Goal: Task Accomplishment & Management: Use online tool/utility

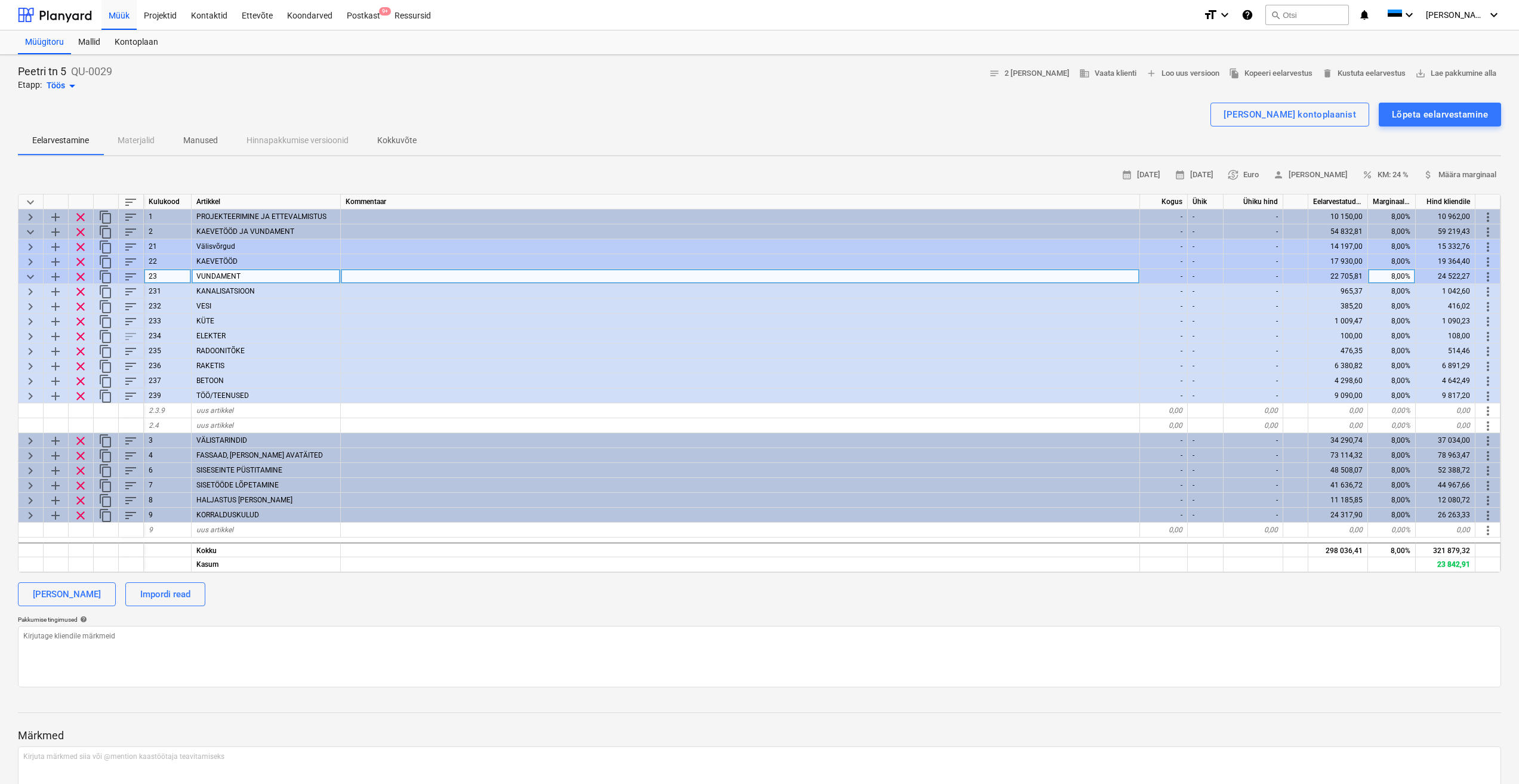
click at [30, 279] on span "keyboard_arrow_down" at bounding box center [31, 277] width 14 height 14
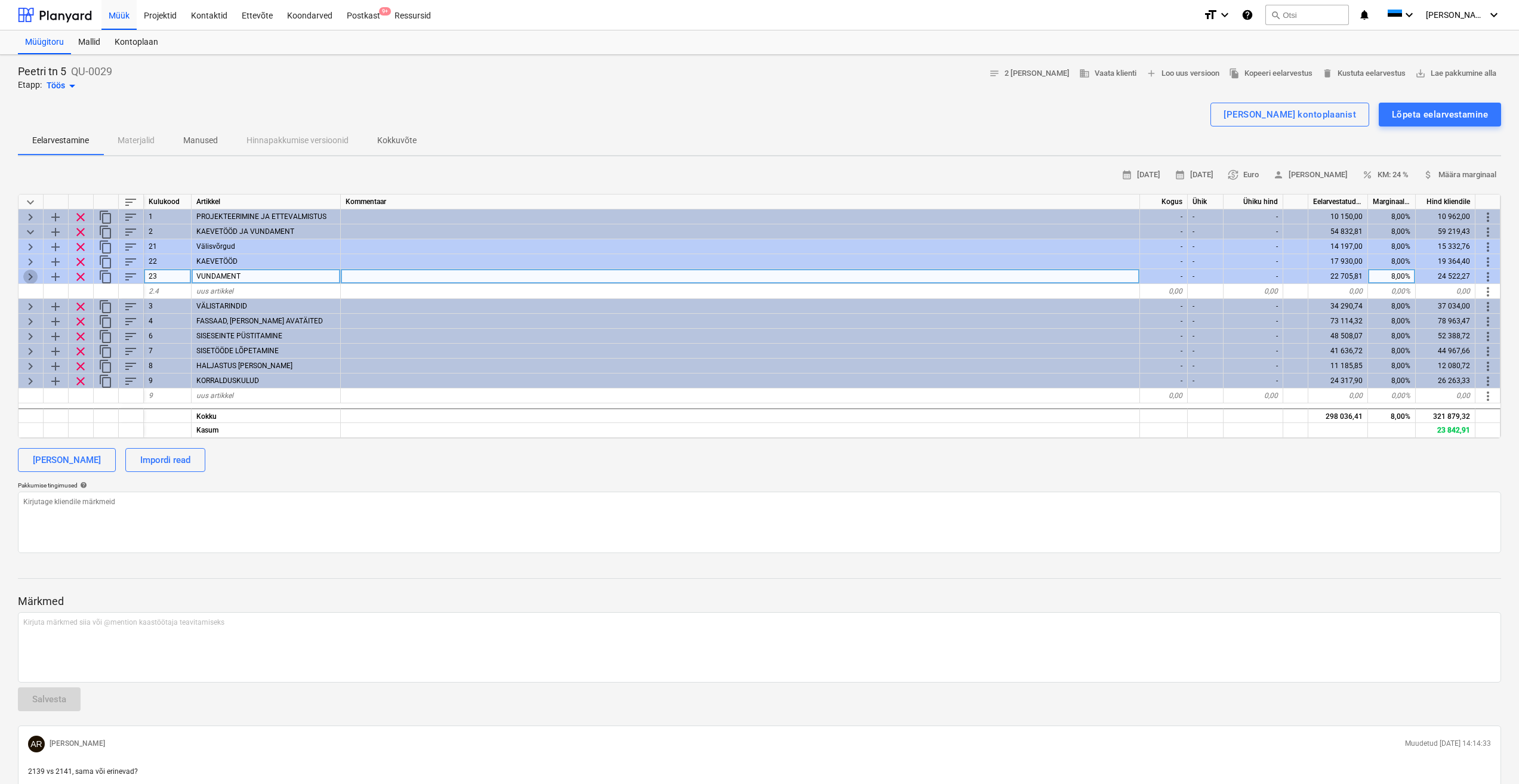
click at [30, 279] on span "keyboard_arrow_right" at bounding box center [31, 277] width 14 height 14
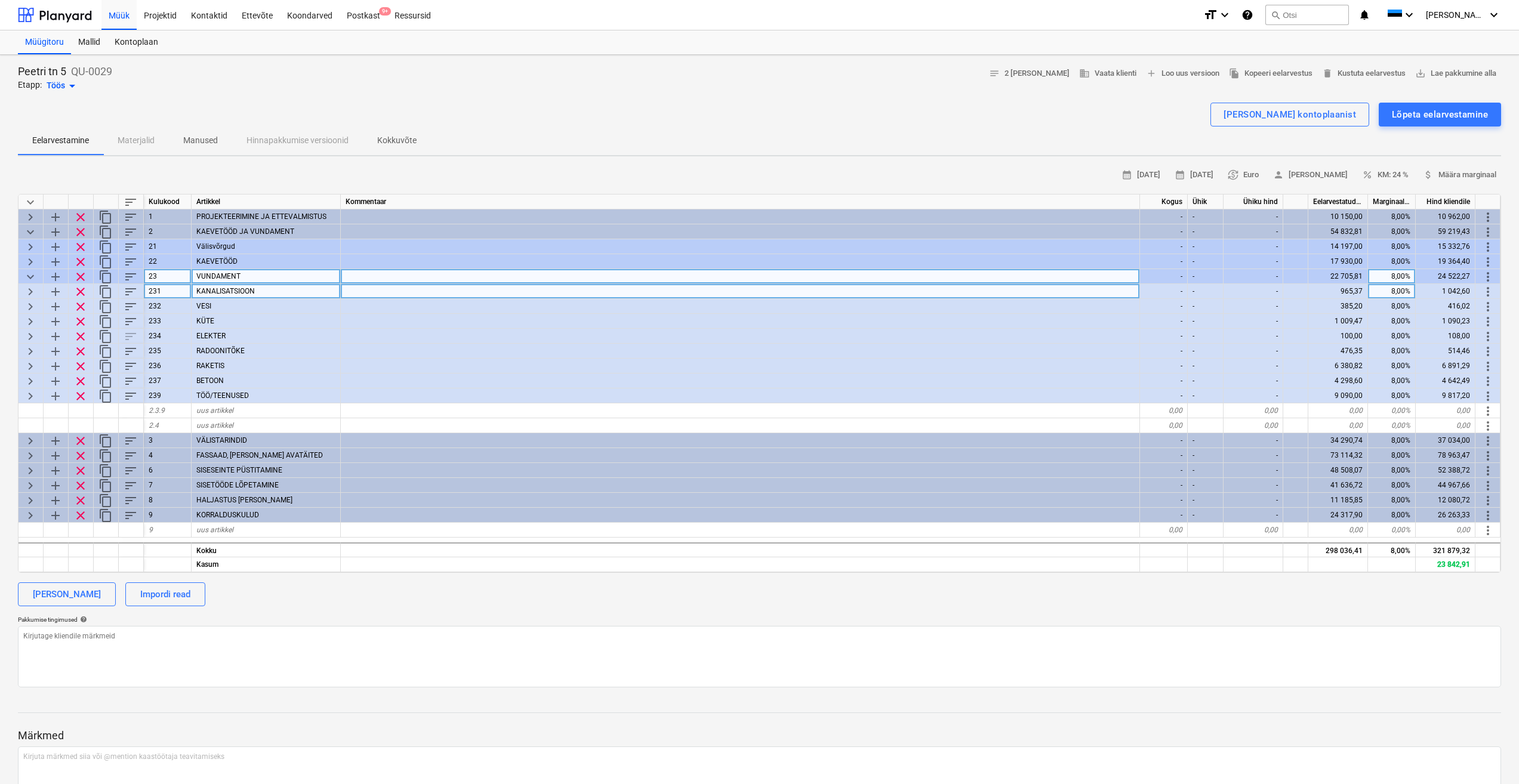
click at [28, 289] on span "keyboard_arrow_right" at bounding box center [31, 292] width 14 height 14
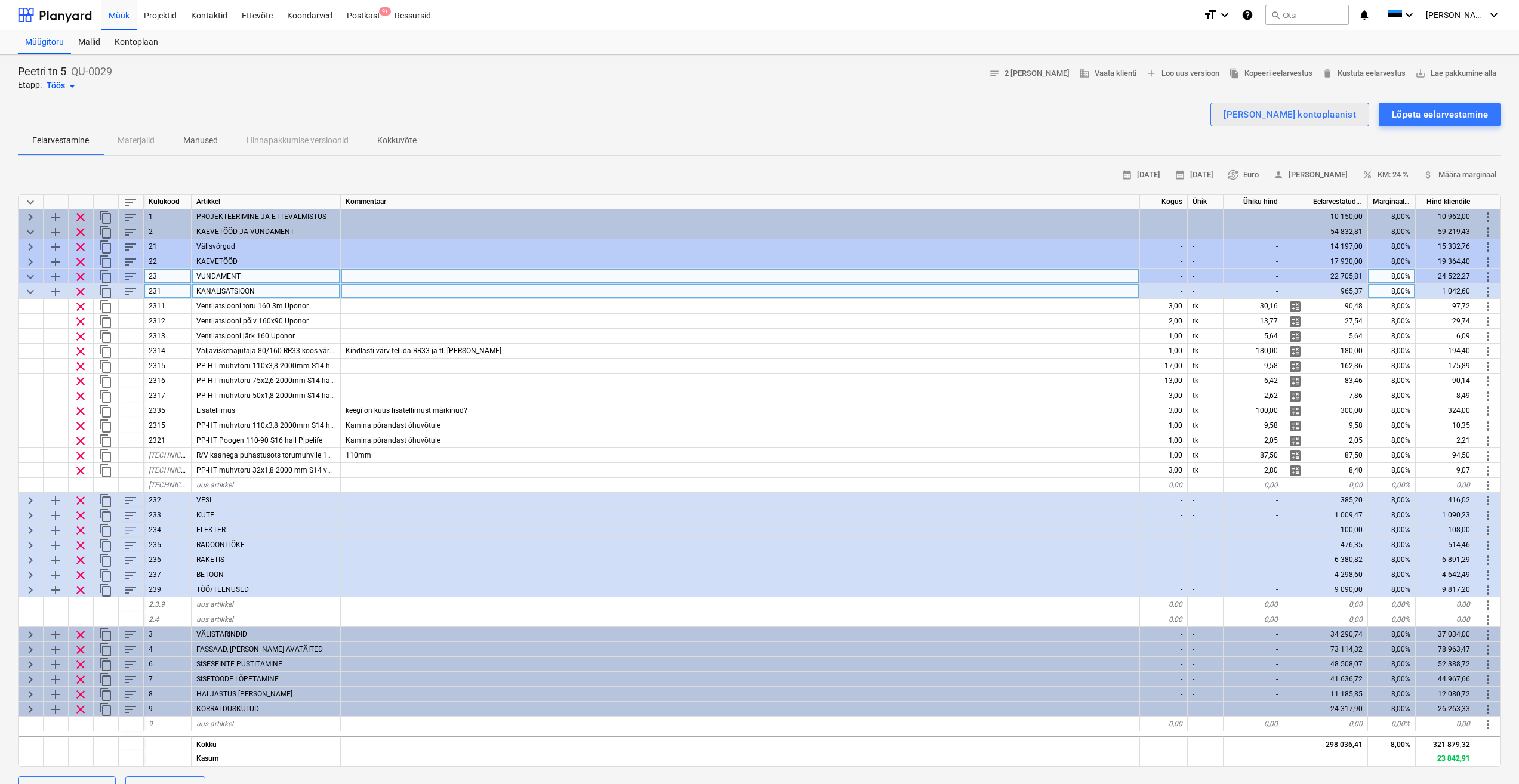
click at [1316, 120] on div "[PERSON_NAME] kontoplaanist" at bounding box center [1290, 114] width 133 height 16
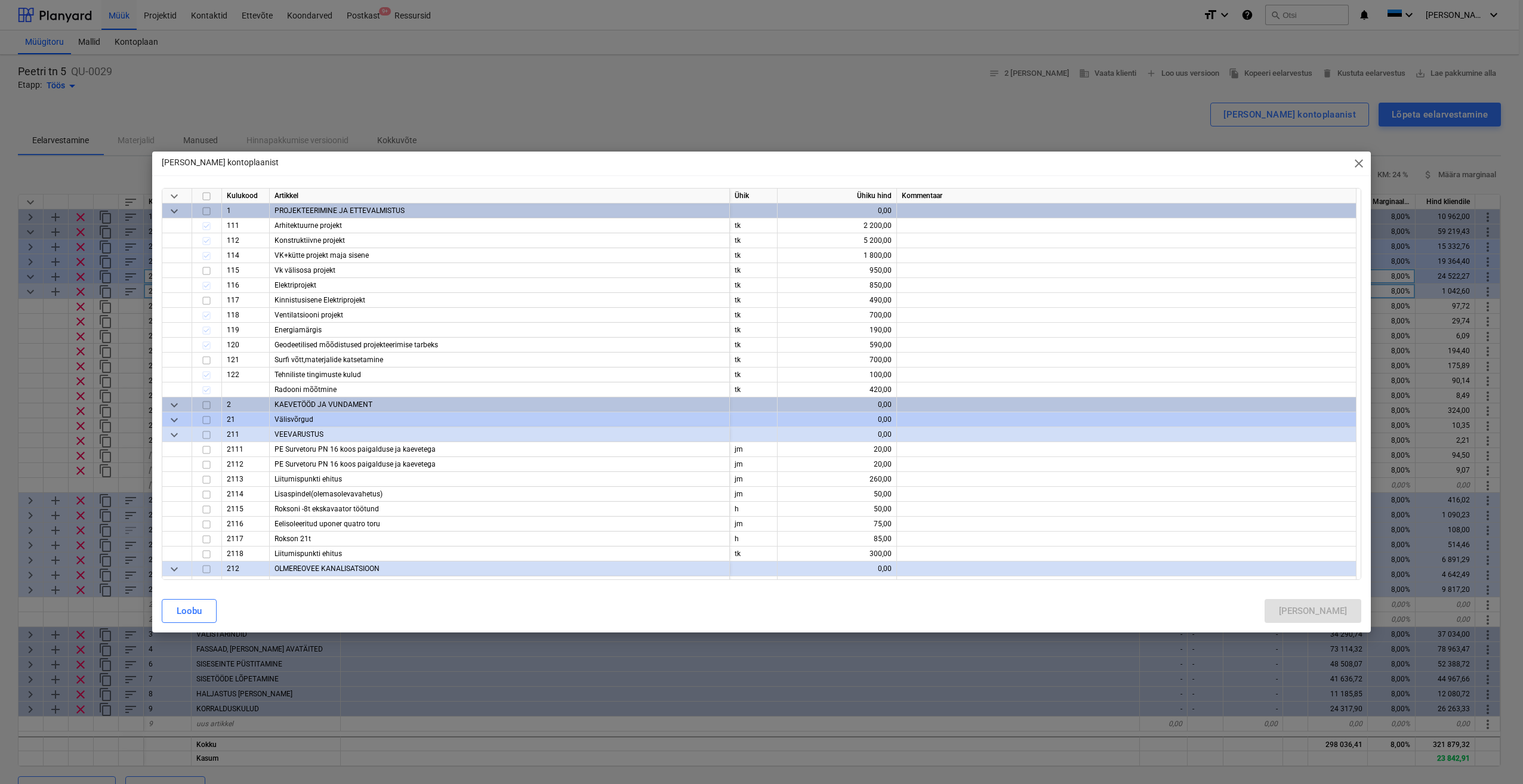
click at [176, 199] on span "keyboard_arrow_down" at bounding box center [174, 196] width 14 height 14
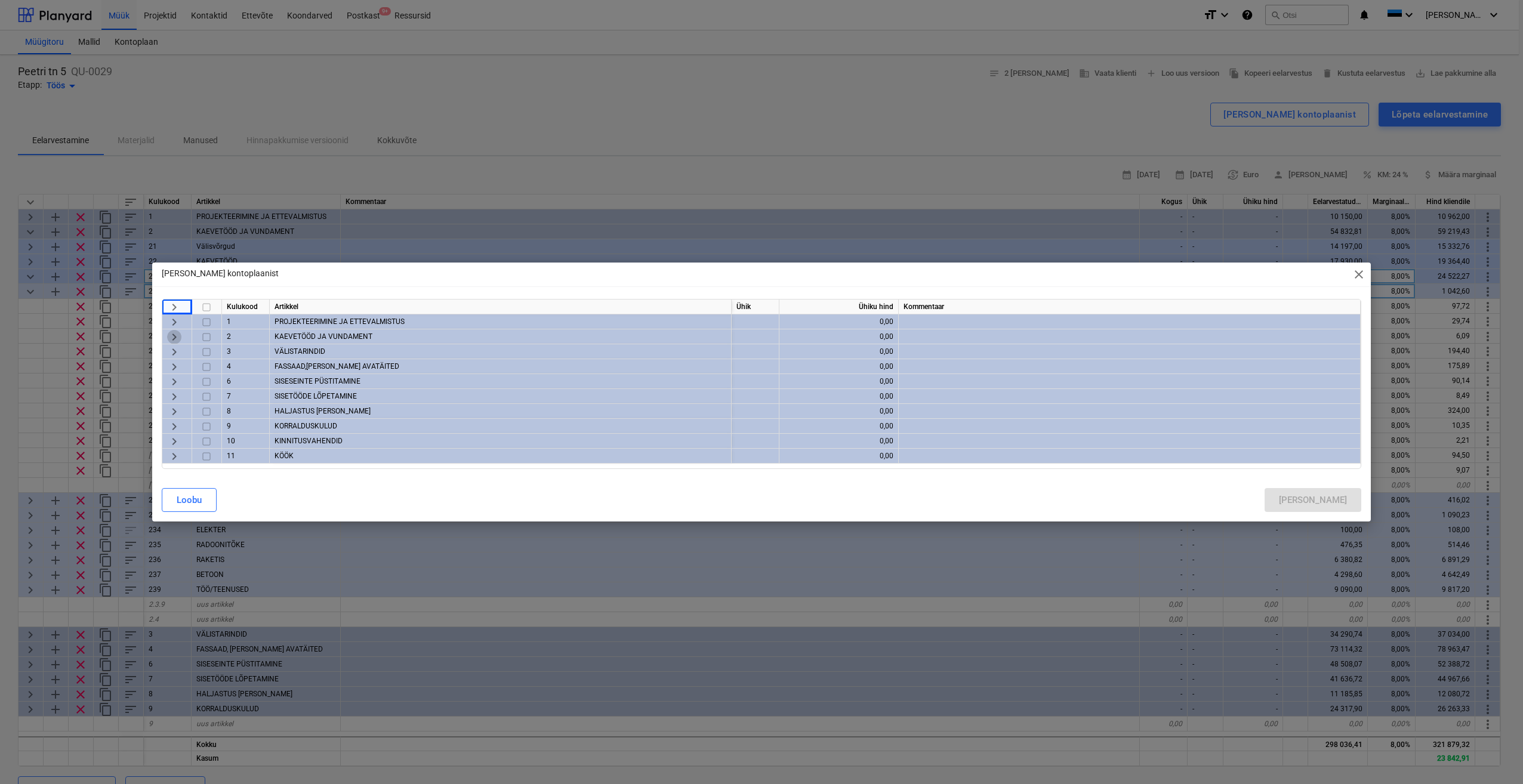
click at [169, 340] on span "keyboard_arrow_right" at bounding box center [174, 337] width 14 height 14
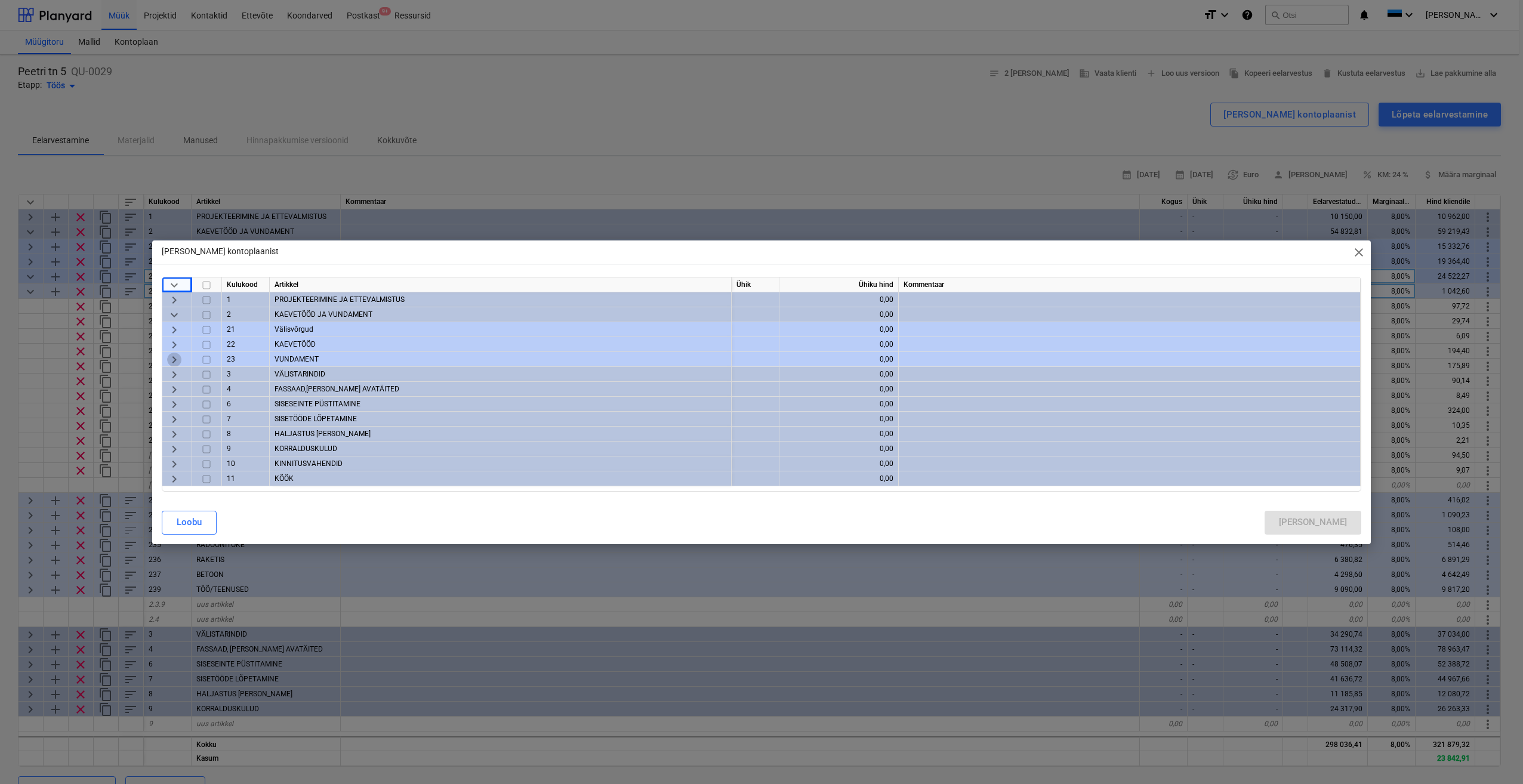
click at [171, 359] on span "keyboard_arrow_right" at bounding box center [174, 359] width 14 height 14
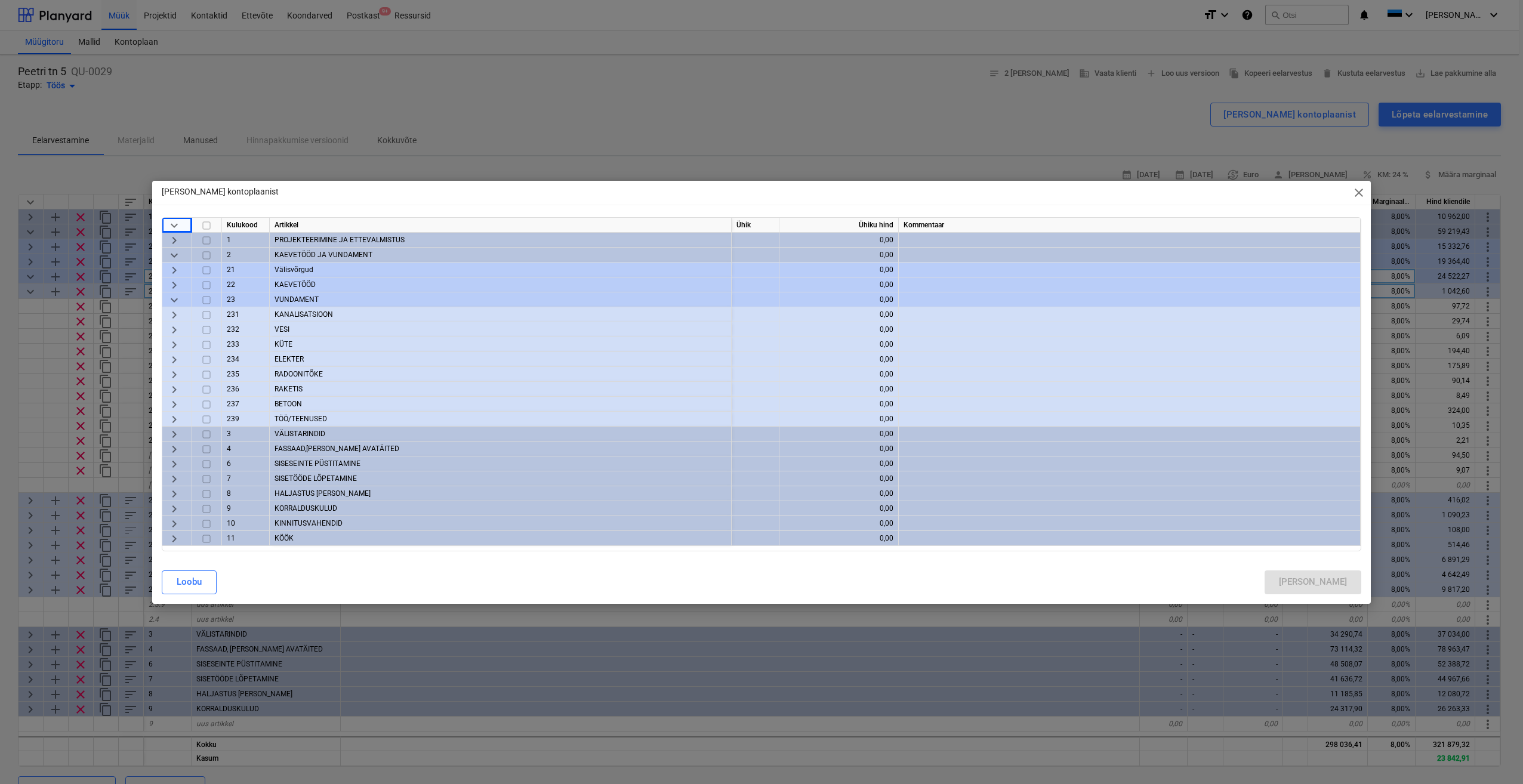
click at [173, 315] on span "keyboard_arrow_right" at bounding box center [174, 314] width 14 height 14
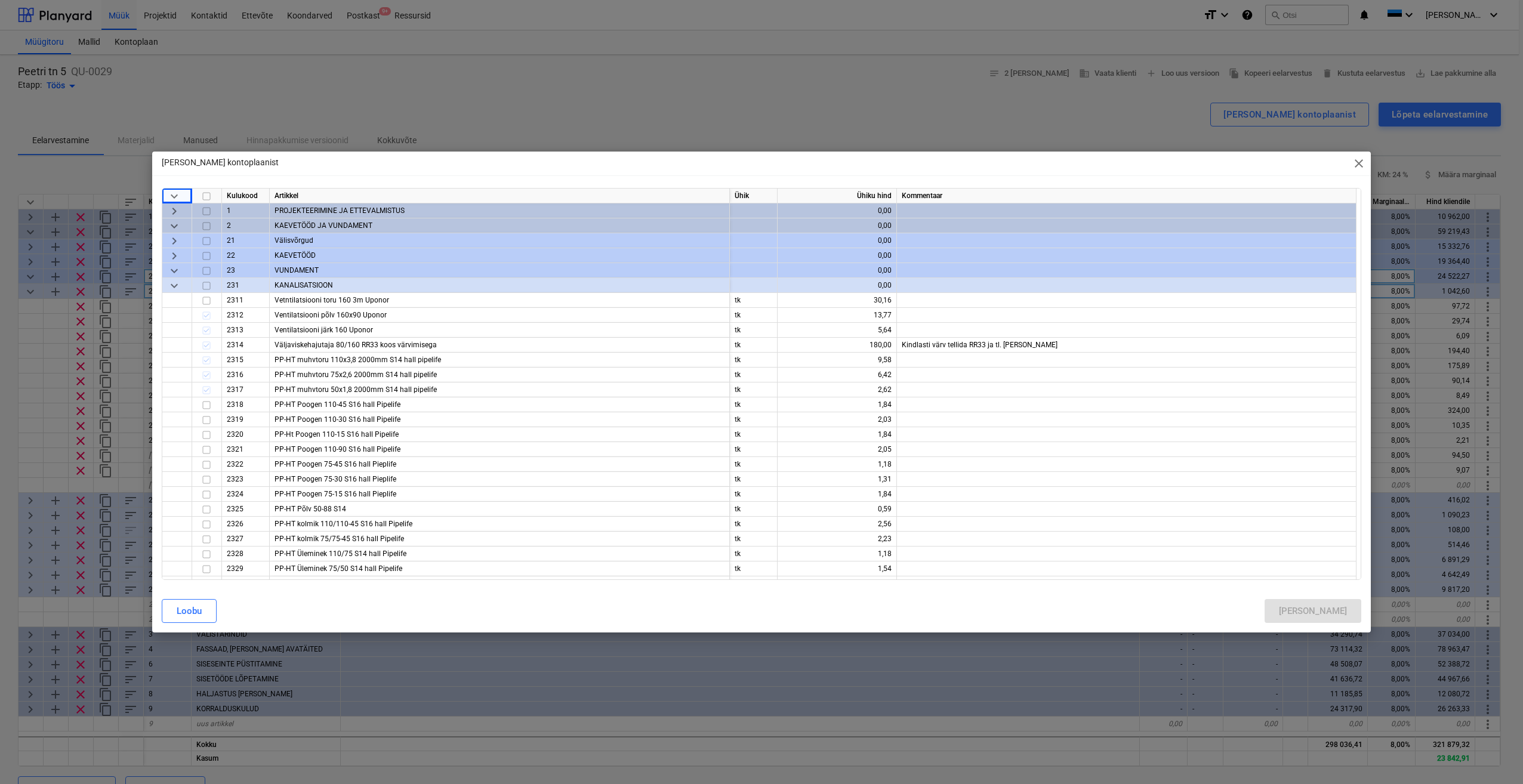
click at [208, 287] on input "checkbox" at bounding box center [206, 285] width 14 height 14
click at [1345, 609] on div "[PERSON_NAME]" at bounding box center [1313, 611] width 68 height 16
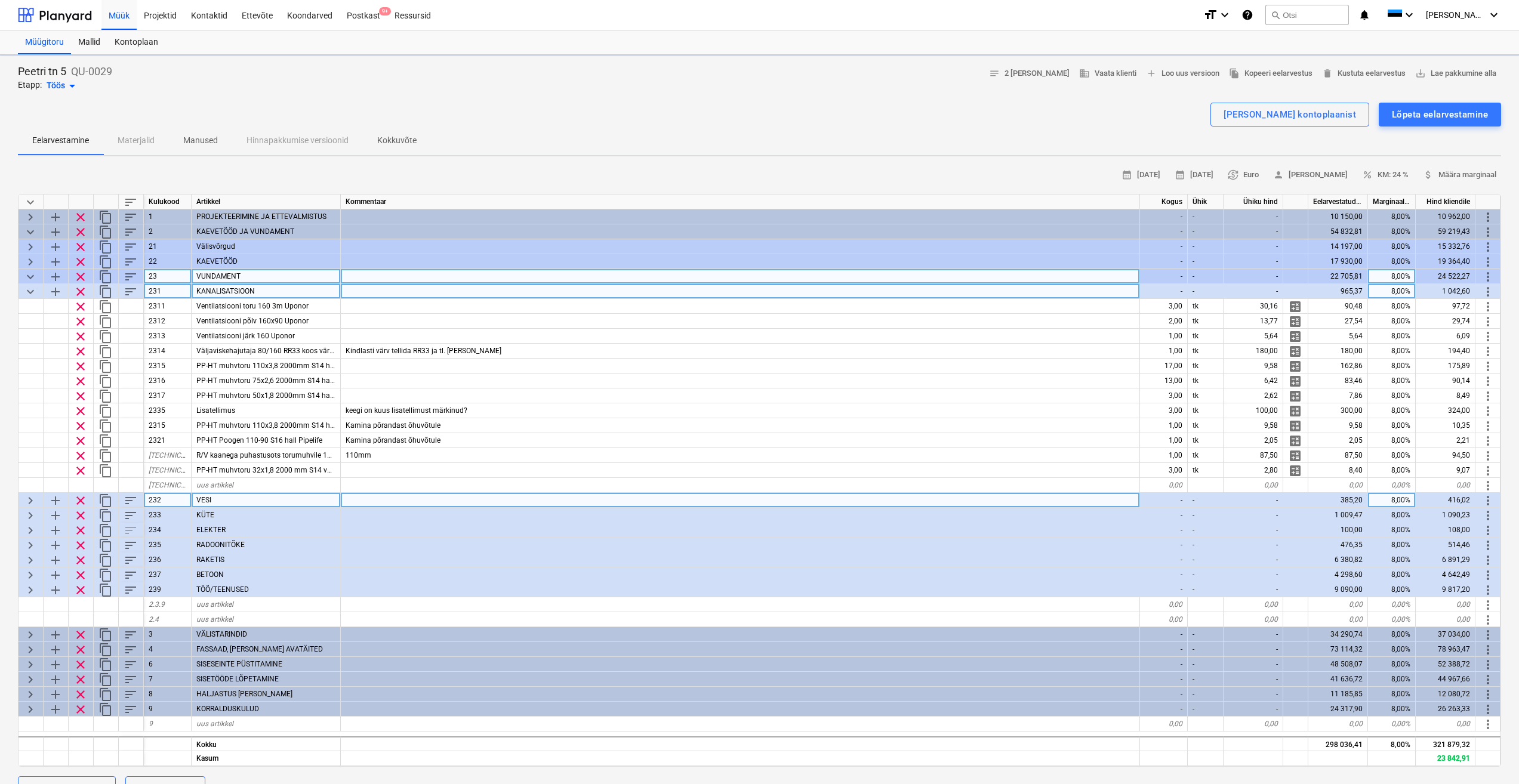
type textarea "x"
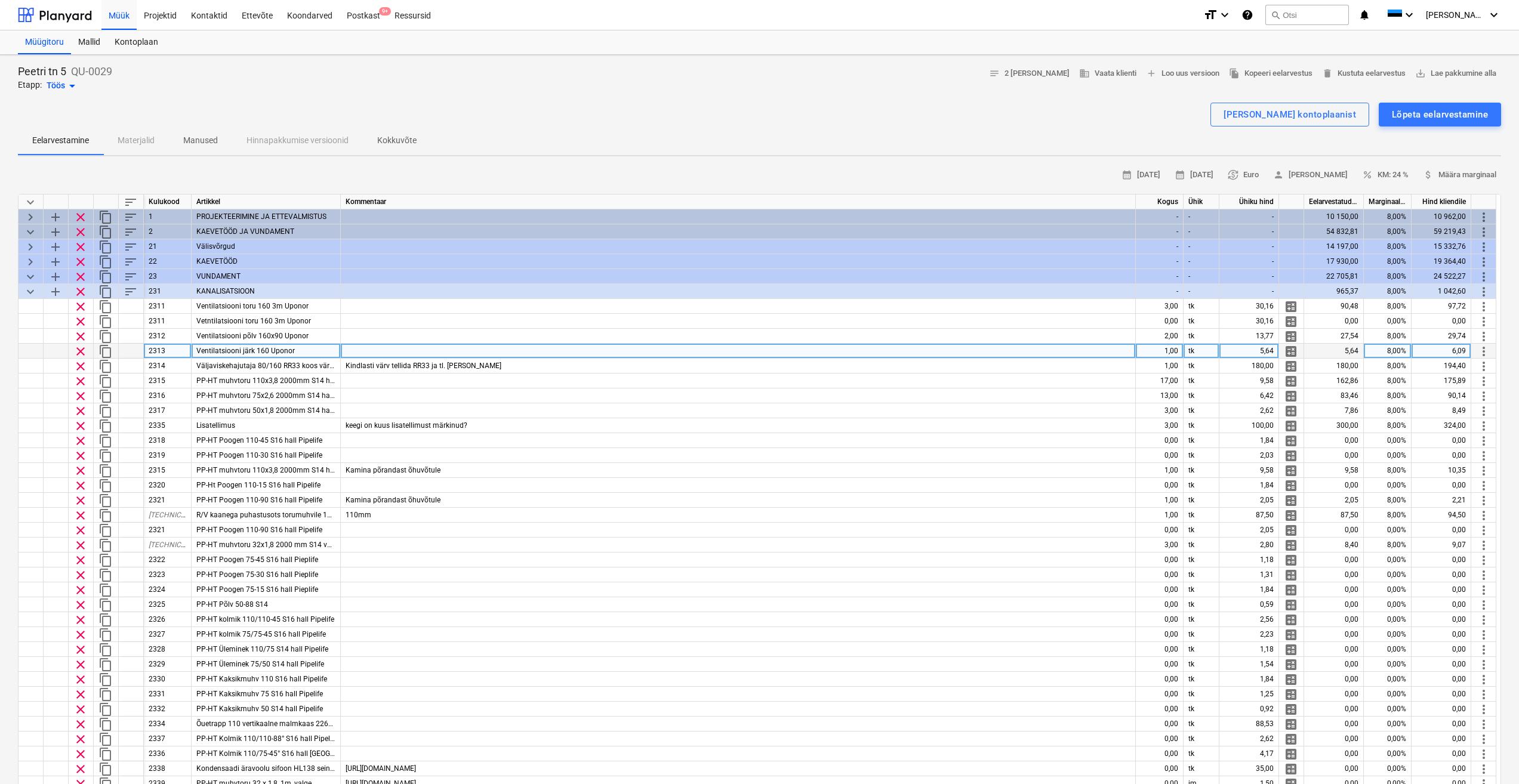
click at [376, 348] on div at bounding box center [738, 351] width 795 height 15
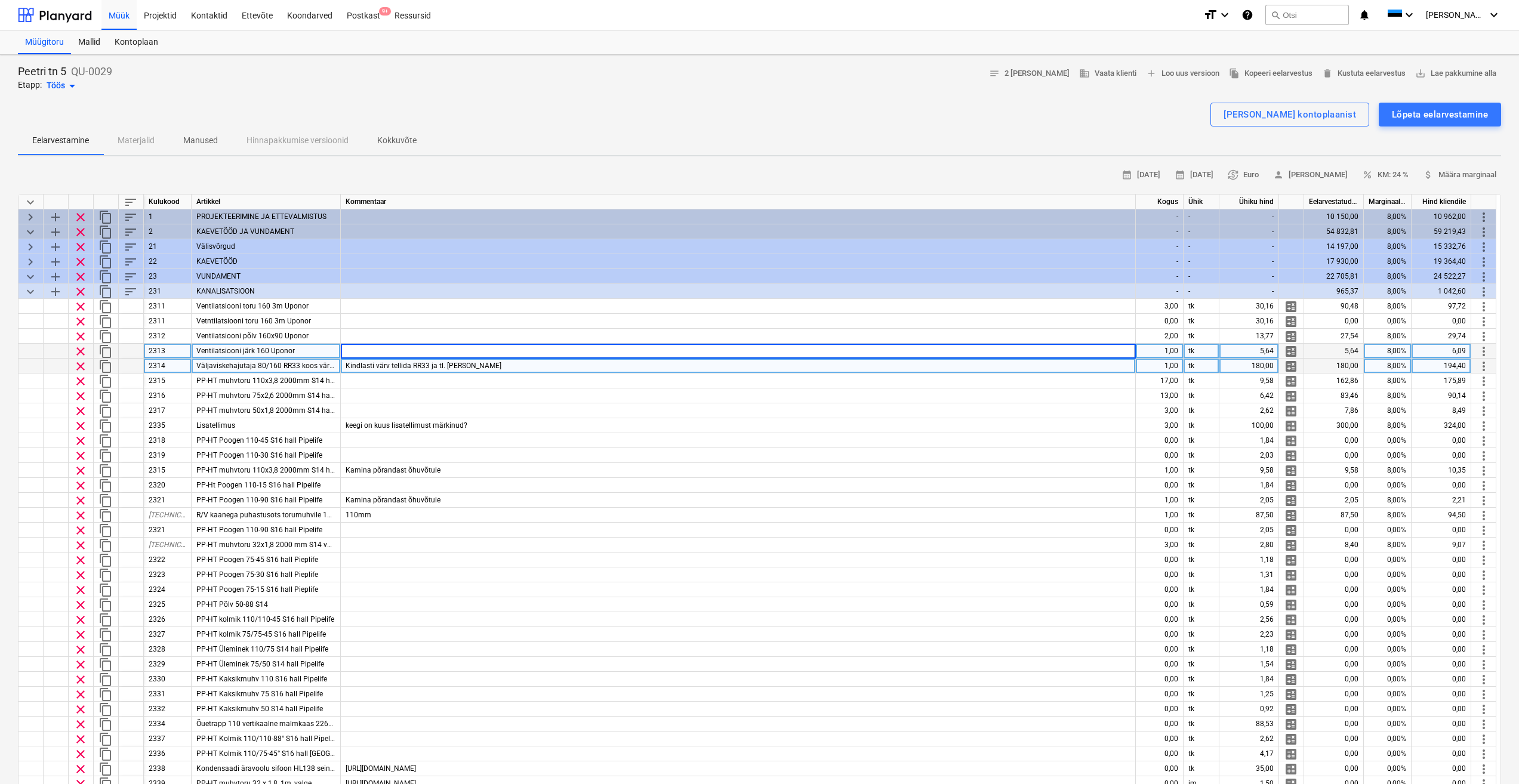
click at [301, 368] on span "Väljaviskehajutaja 80/160 RR33 koos värvimisega" at bounding box center [278, 366] width 162 height 9
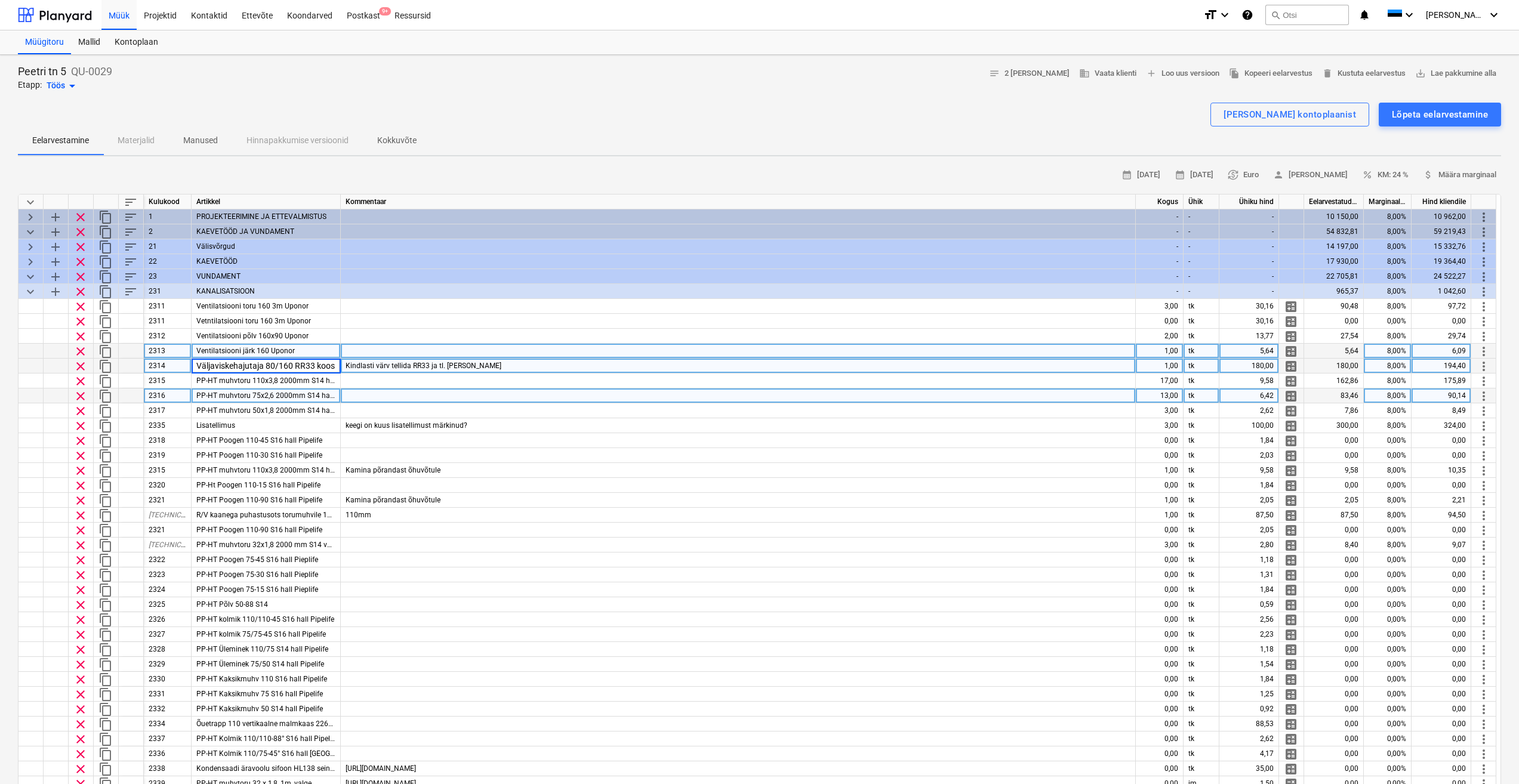
scroll to position [0, 48]
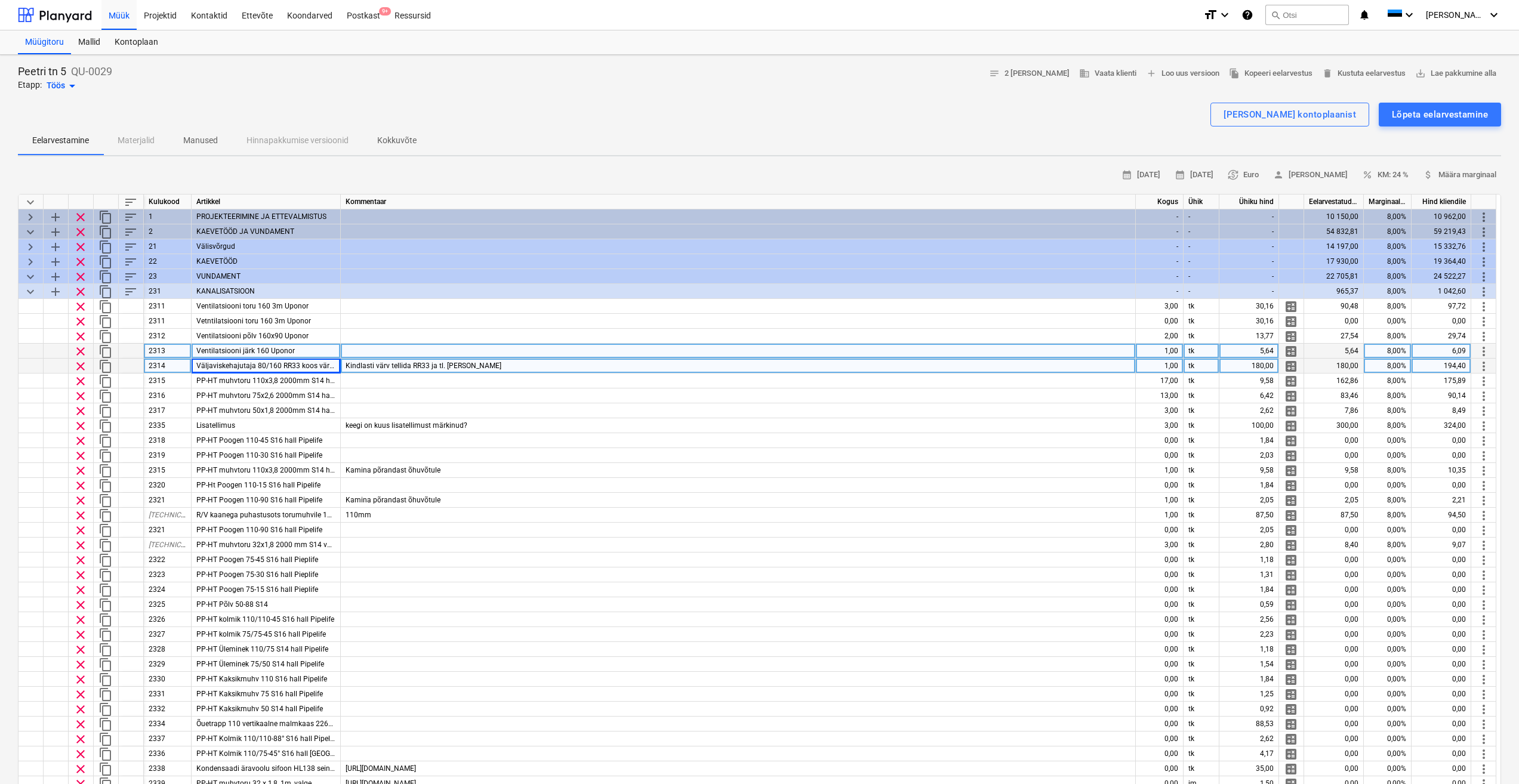
click at [485, 365] on div "Kindlasti värv tellida RR33 ja tl. [PERSON_NAME]" at bounding box center [738, 366] width 795 height 15
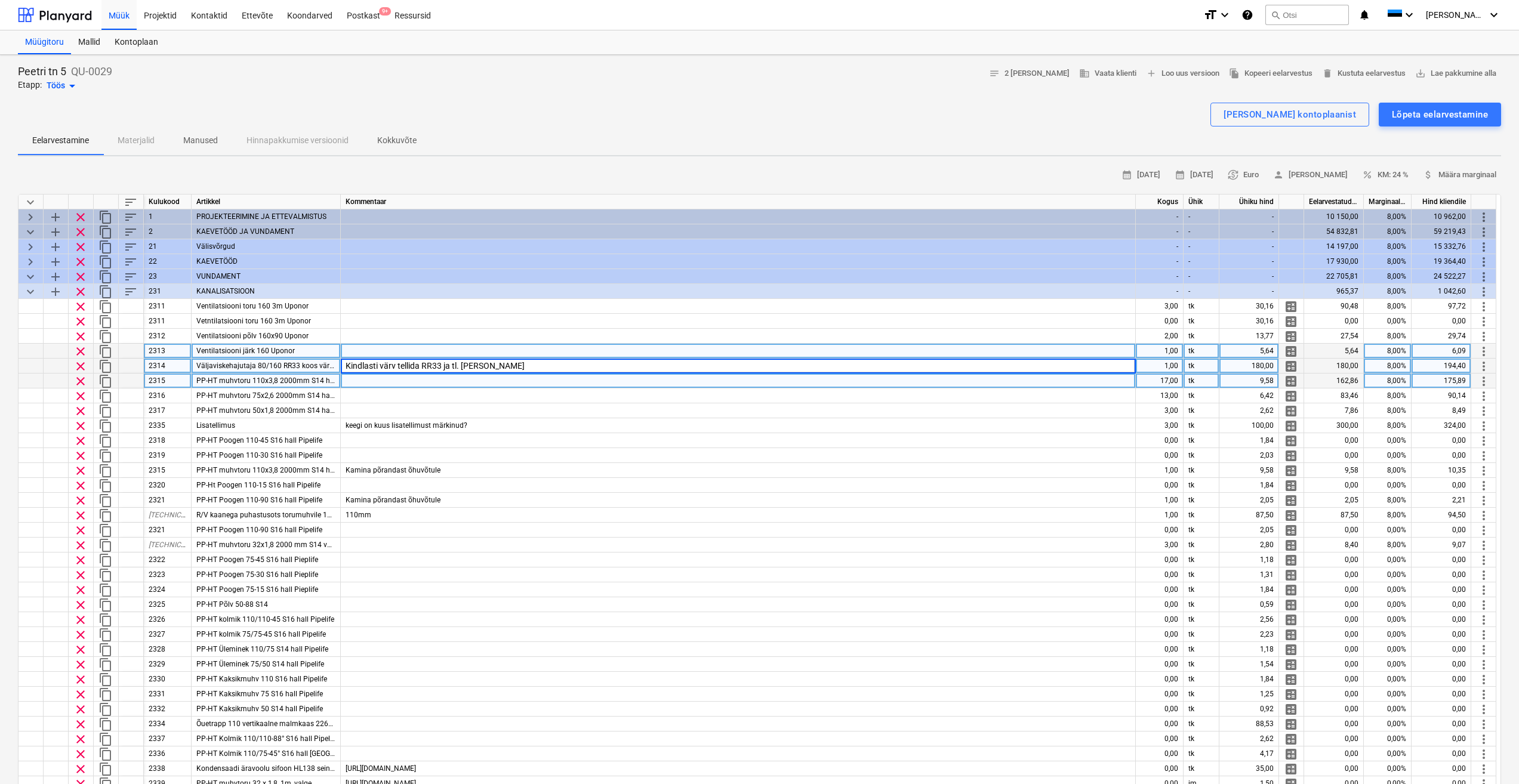
click at [307, 385] on div "PP-HT muhvtoru 110x3,8 2000mm S14 hall pipelife" at bounding box center [266, 381] width 149 height 15
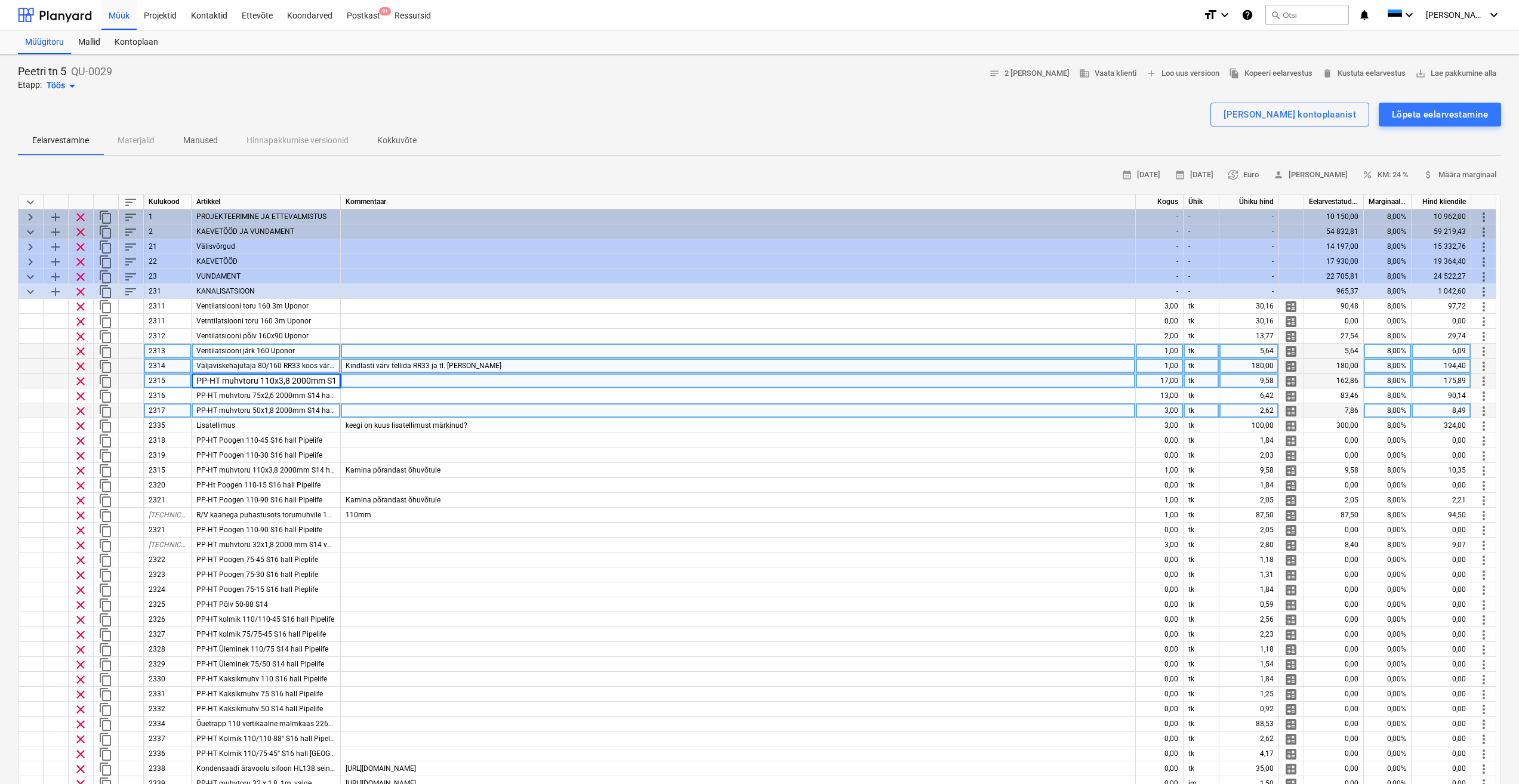
scroll to position [0, 50]
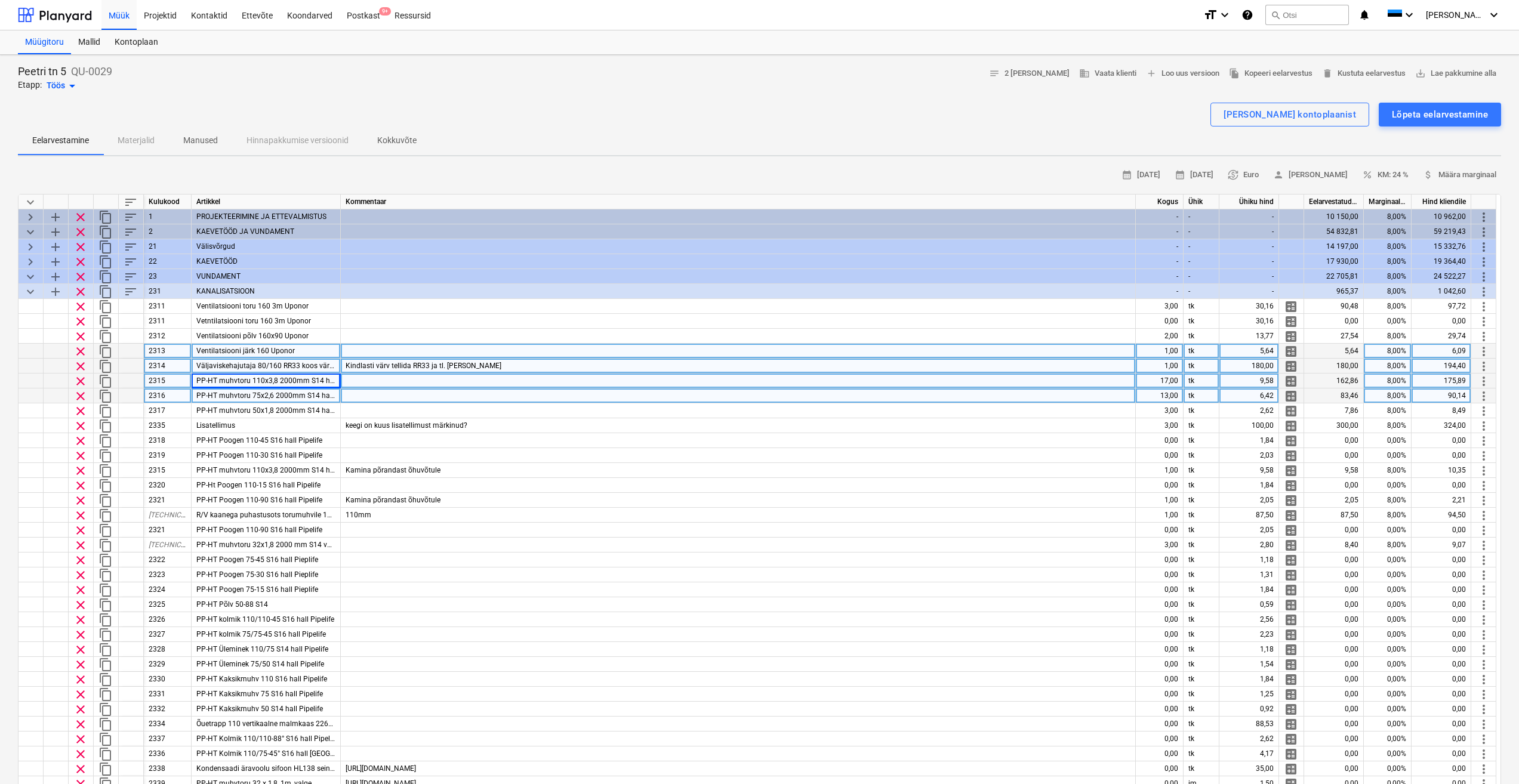
click at [400, 394] on div at bounding box center [738, 395] width 795 height 15
click at [300, 380] on span "PP-HT muhvtoru 110x3,8 2000mm S14 hall pipelife" at bounding box center [280, 381] width 167 height 9
click at [374, 401] on div at bounding box center [738, 395] width 795 height 15
click at [321, 381] on span "PP-HT muhvtoru 110x3,8 2000mm S14 hall pipelife" at bounding box center [280, 381] width 167 height 9
click at [370, 397] on div at bounding box center [738, 395] width 795 height 15
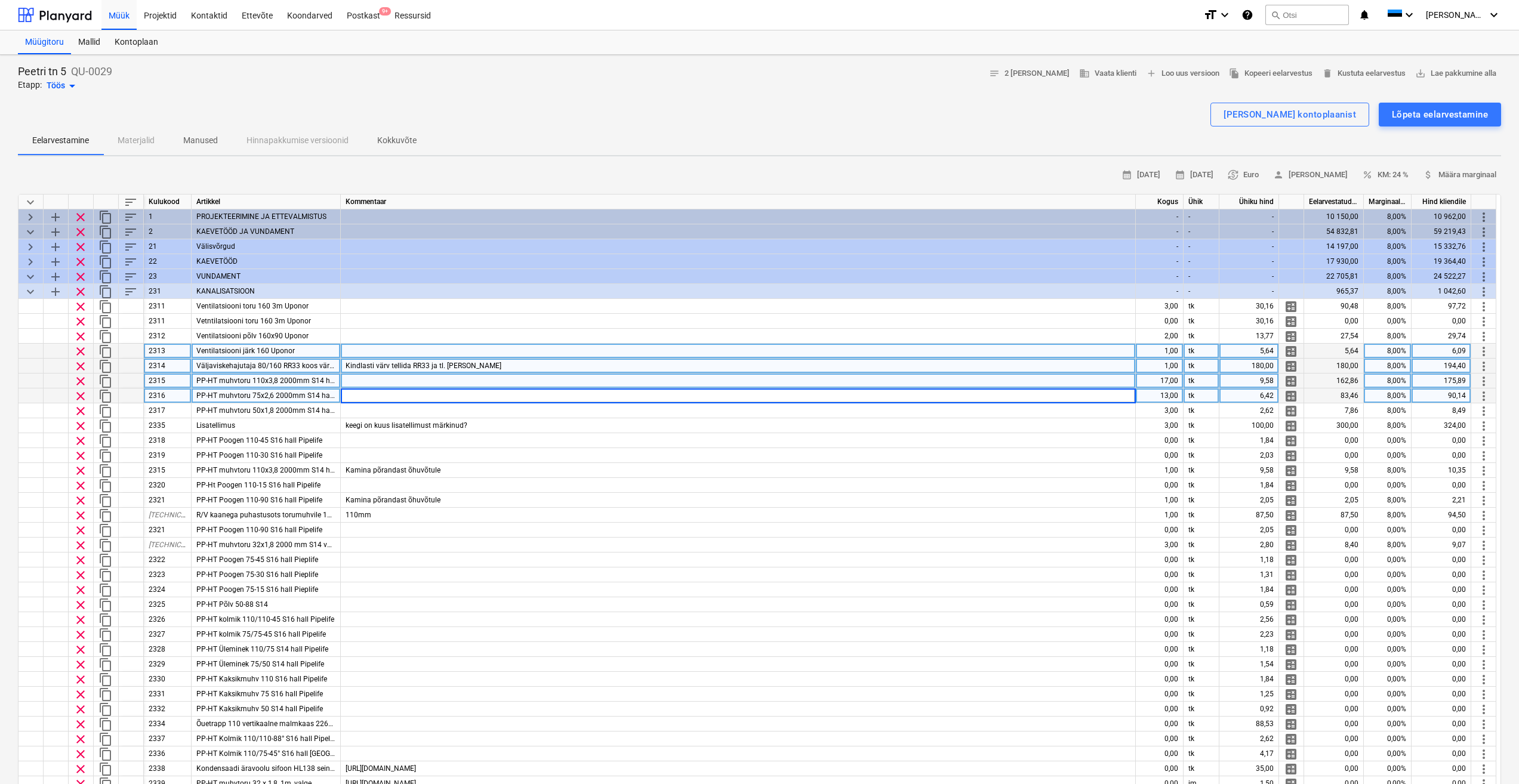
click at [369, 382] on div at bounding box center [738, 381] width 795 height 15
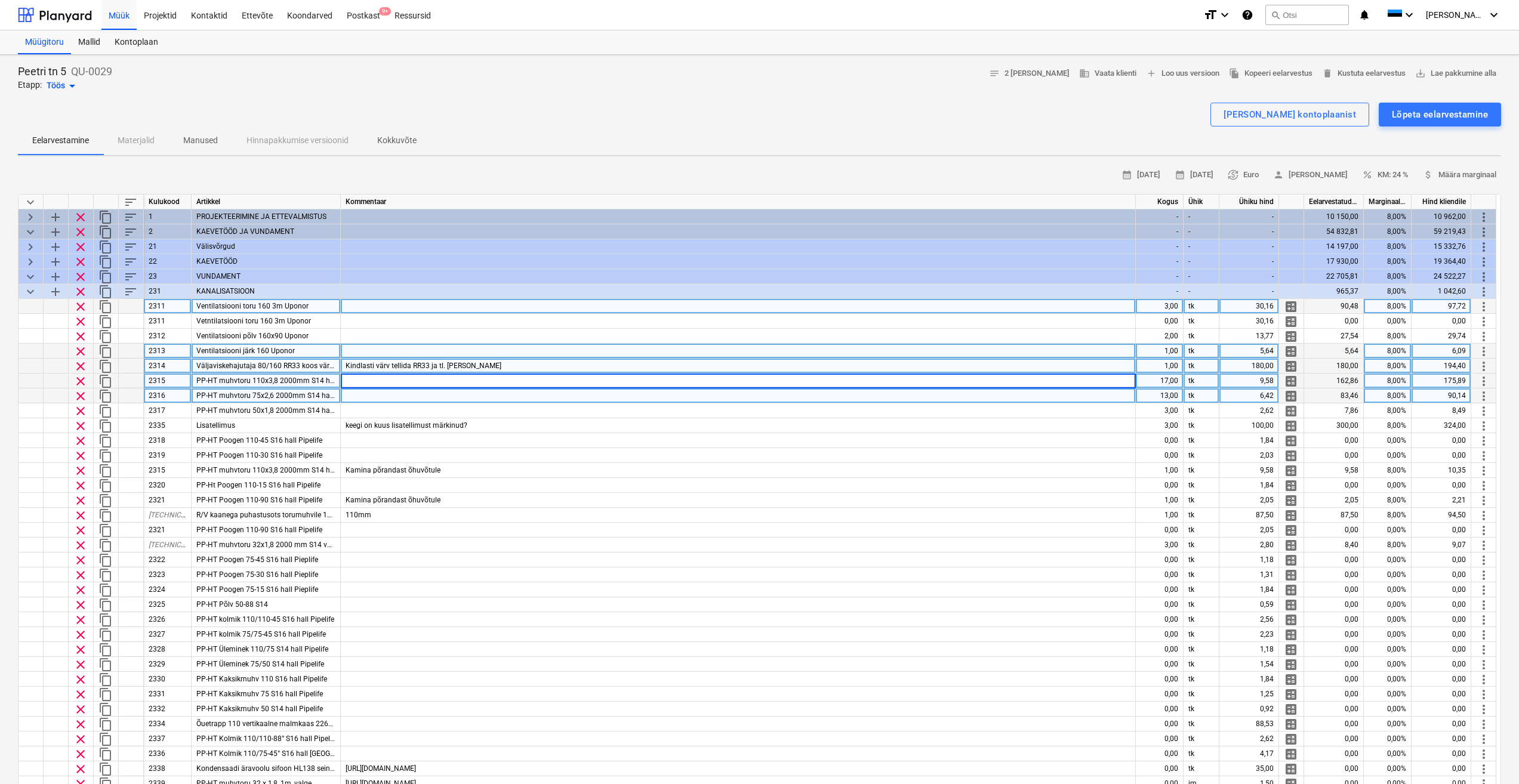
click at [1166, 311] on div "3,00" at bounding box center [1159, 306] width 48 height 15
type input "0"
type textarea "x"
type input "00"
type textarea "x"
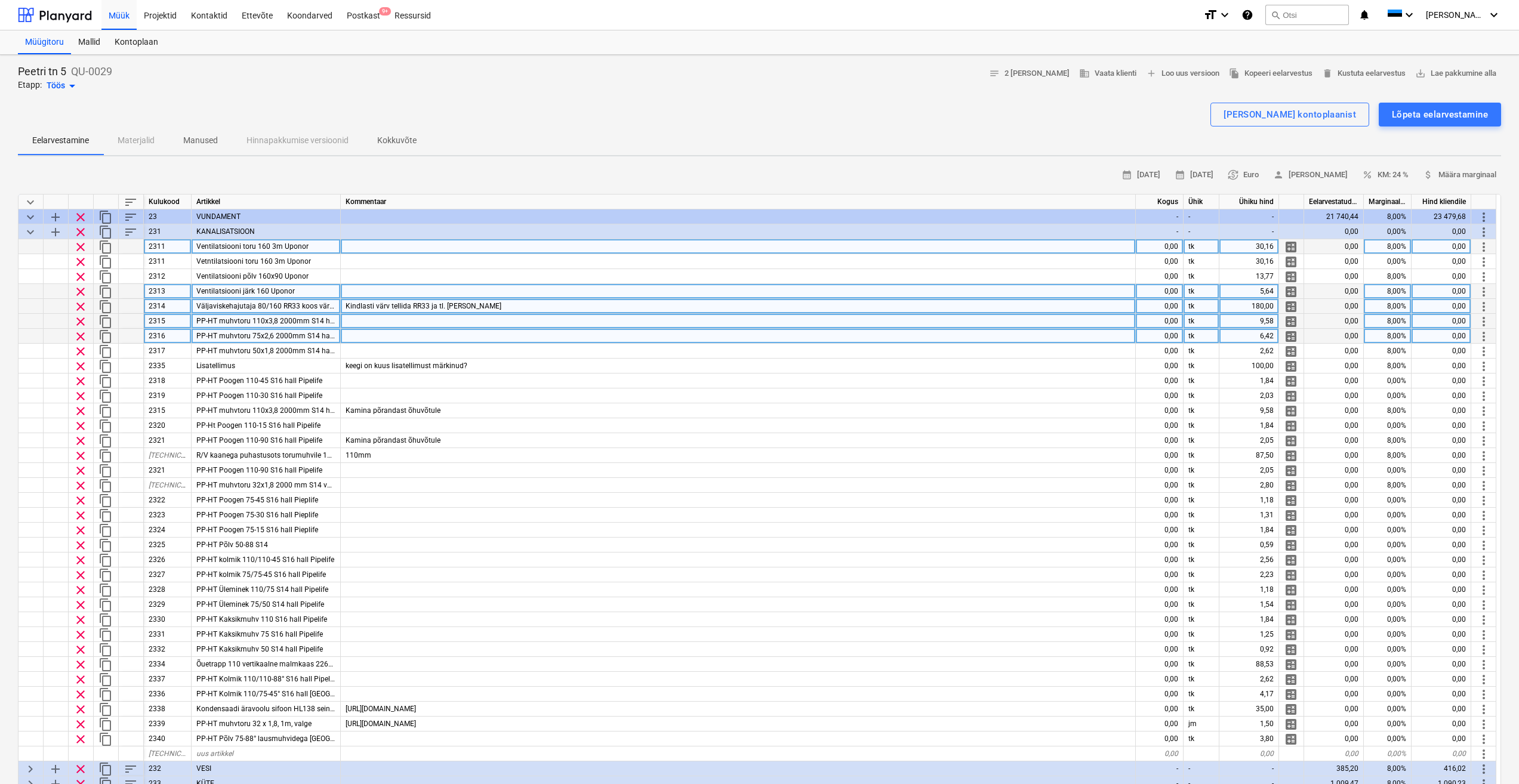
scroll to position [45, 0]
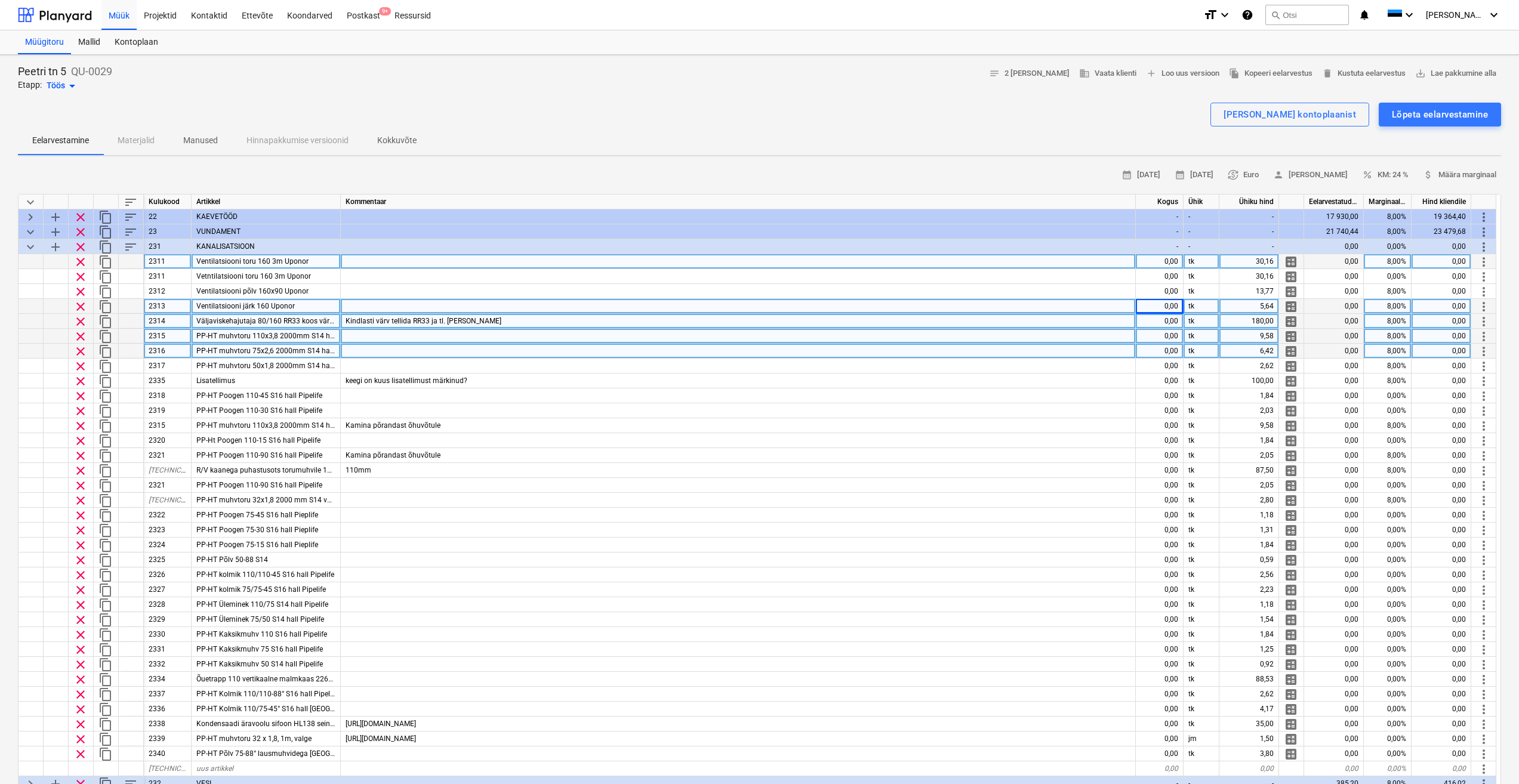
click at [1170, 340] on div "0,00" at bounding box center [1159, 336] width 48 height 15
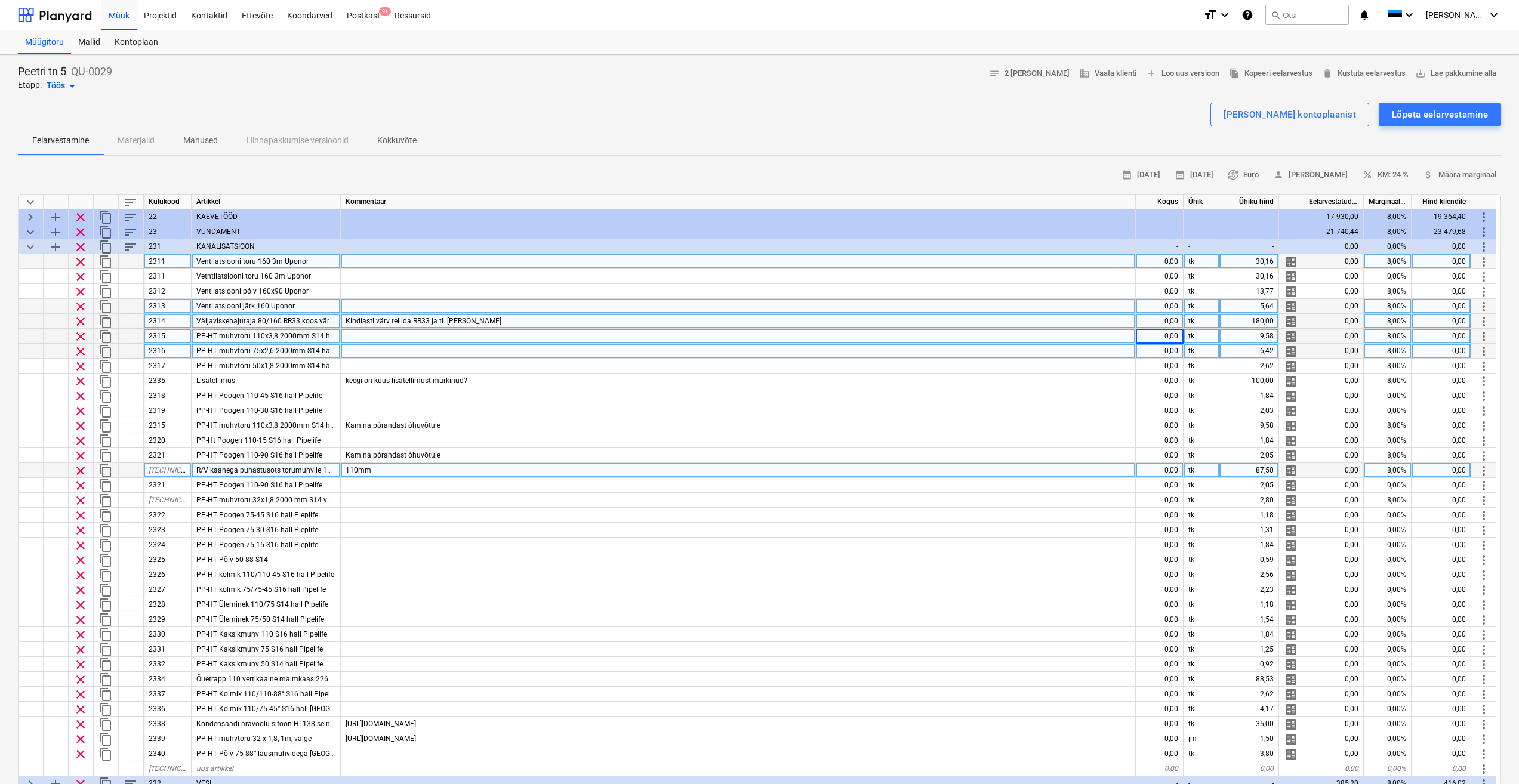
click at [1162, 472] on div "0,00" at bounding box center [1159, 470] width 48 height 15
type input "1"
click at [904, 472] on div "110mm" at bounding box center [738, 470] width 795 height 15
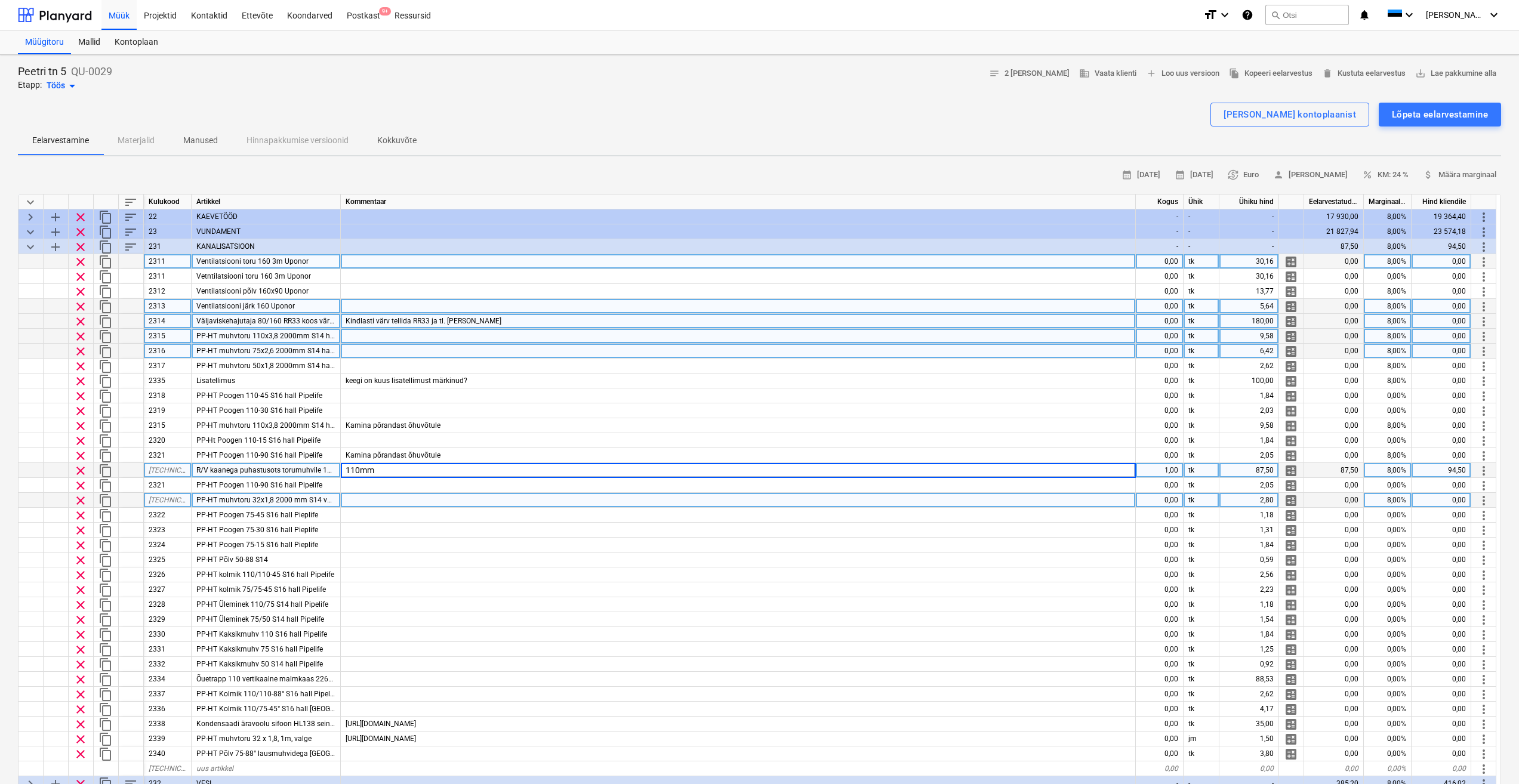
click at [365, 499] on div at bounding box center [738, 499] width 795 height 15
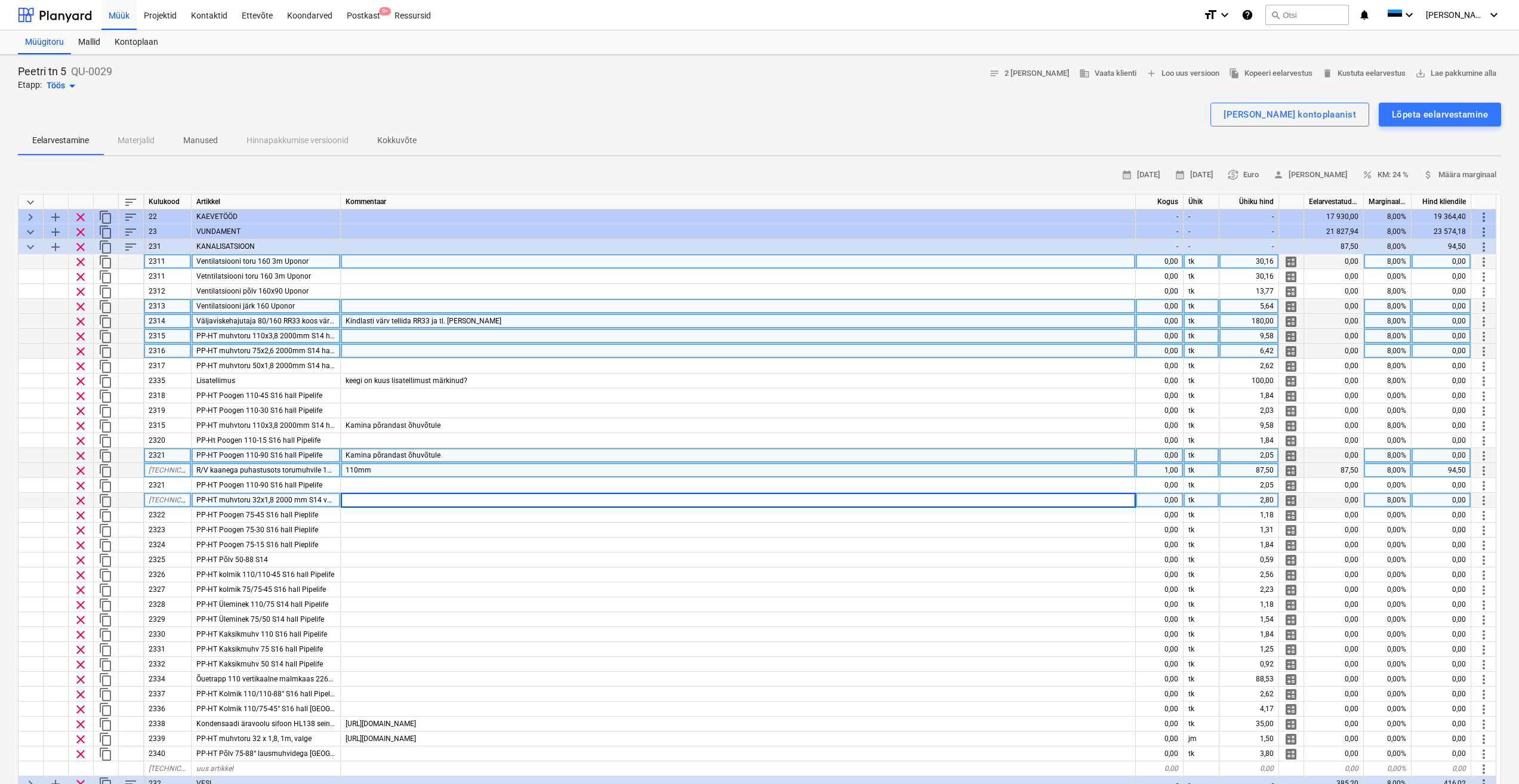
click at [327, 457] on div "PP-HT Poogen 110-90 S16 hall Pipelife" at bounding box center [266, 455] width 149 height 15
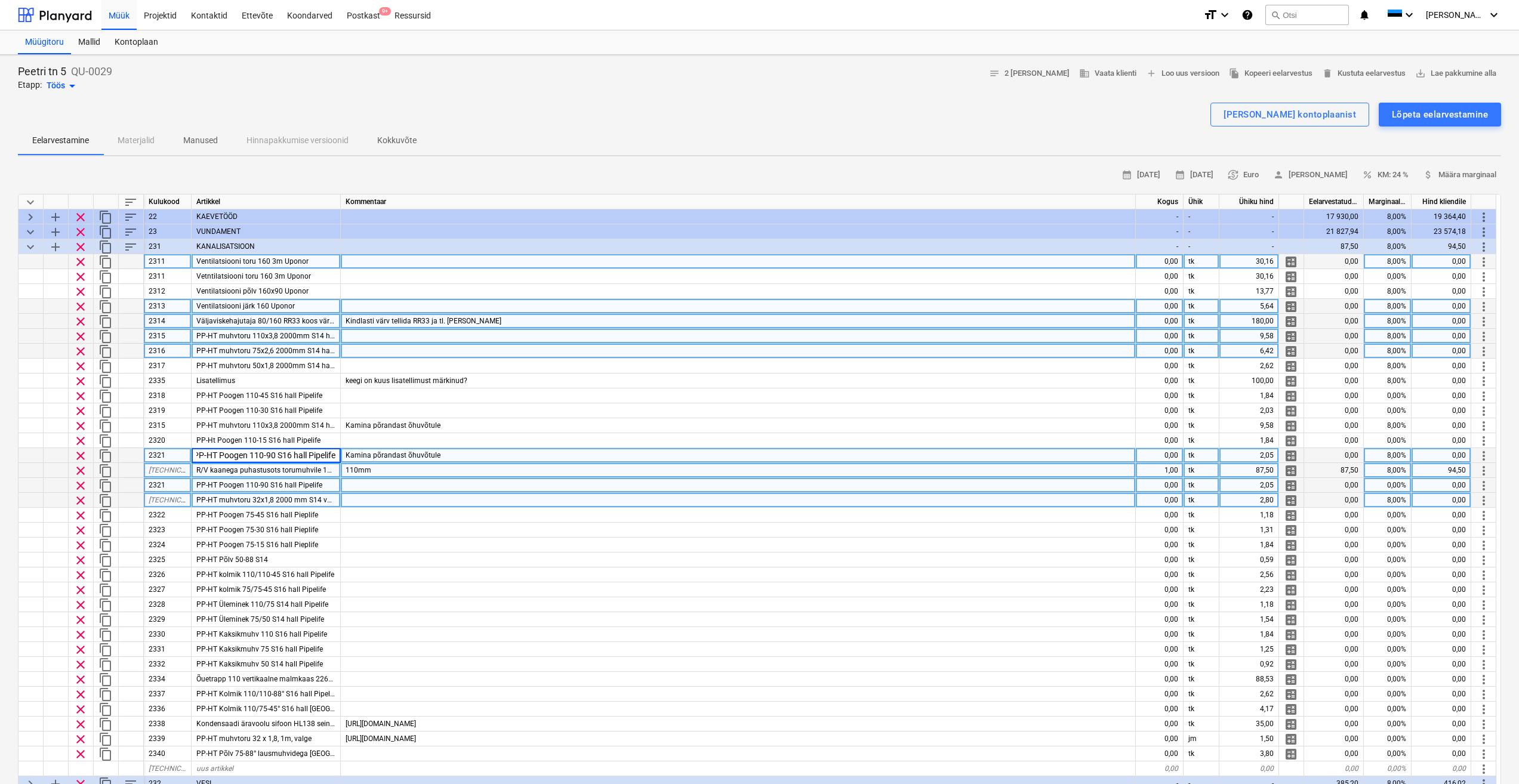
click at [322, 485] on div "PP-HT Poogen 110-90 S16 hall Pipelife" at bounding box center [266, 485] width 149 height 15
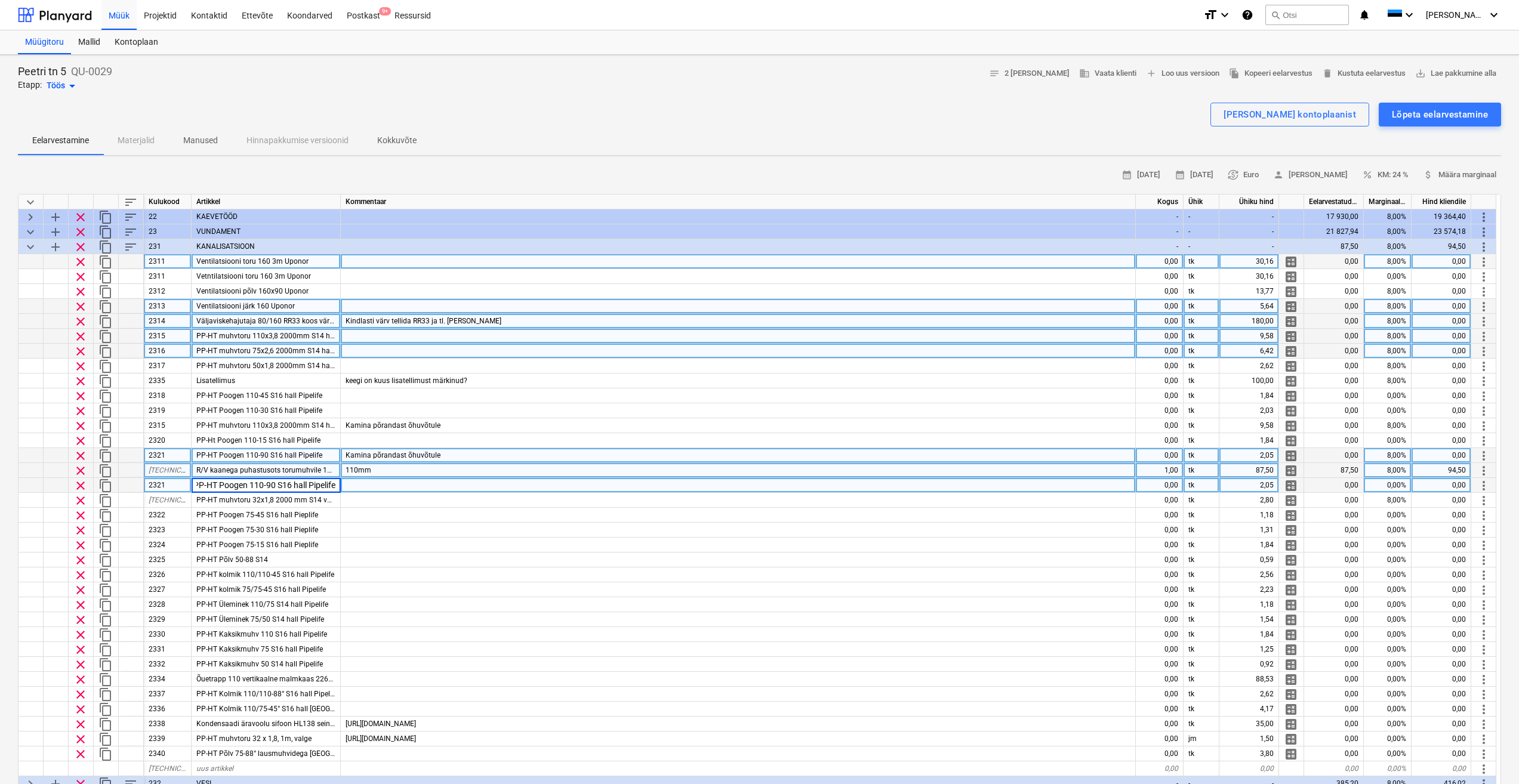
click at [383, 484] on div at bounding box center [738, 485] width 795 height 15
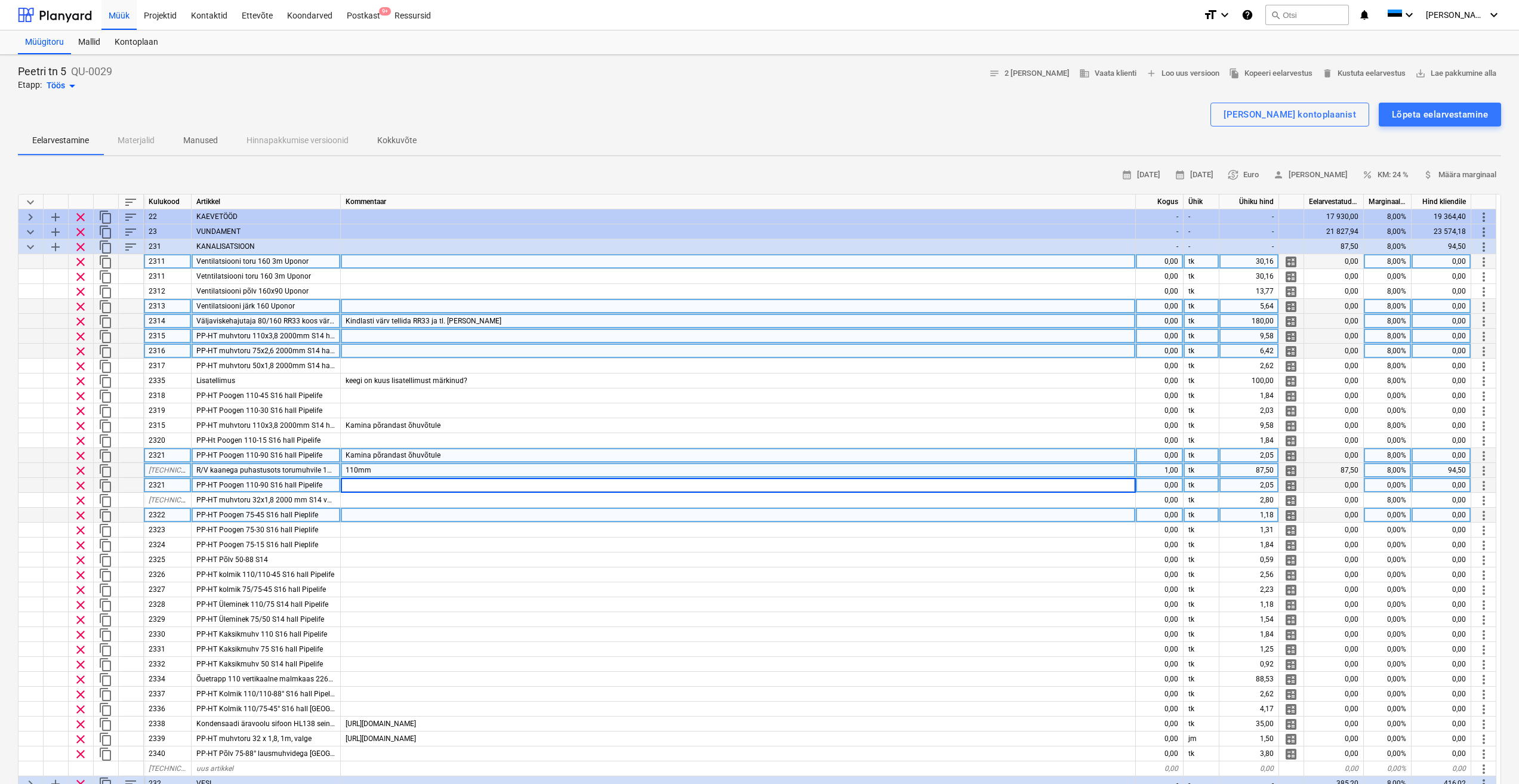
scroll to position [105, 0]
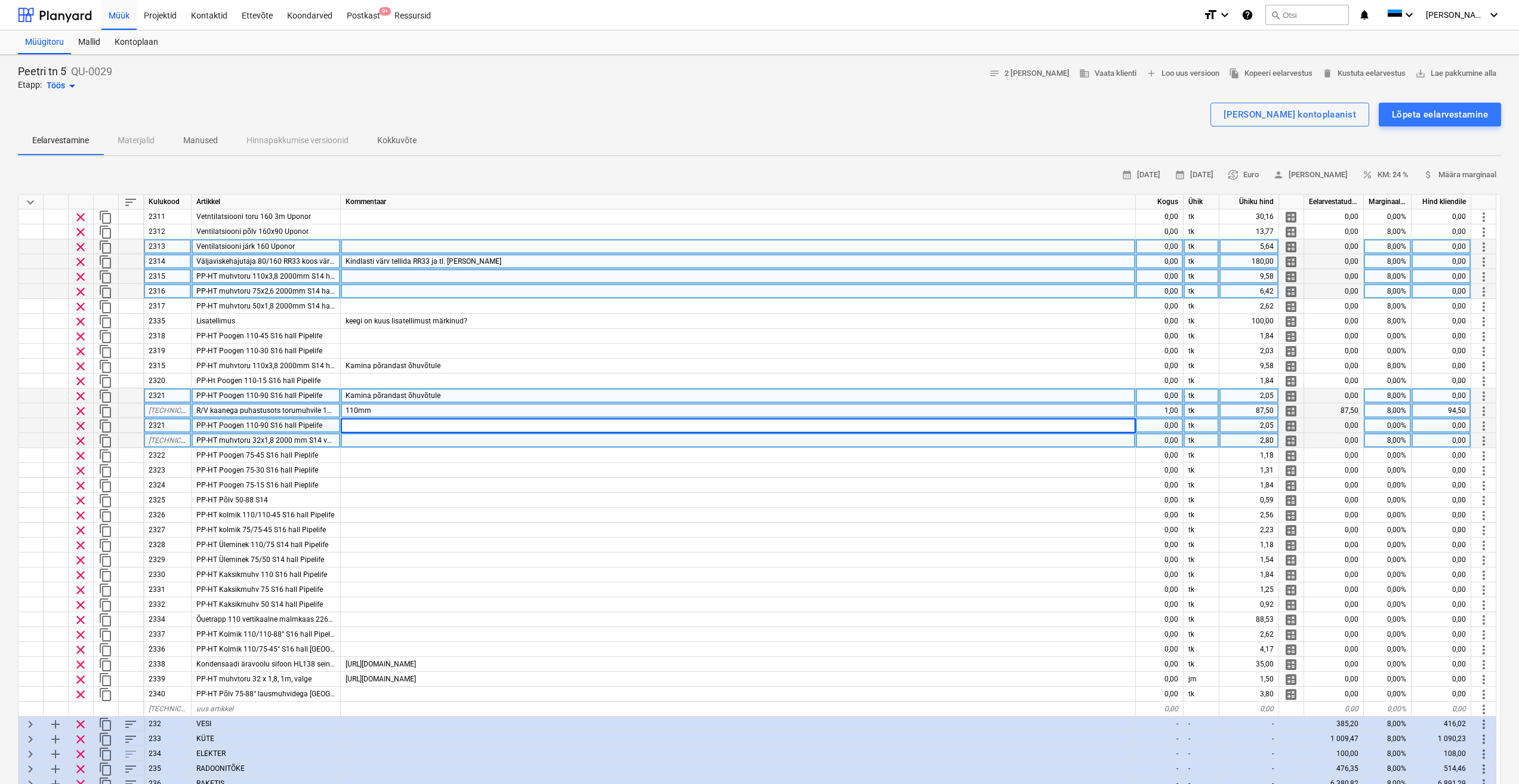
click at [362, 441] on div at bounding box center [738, 440] width 795 height 15
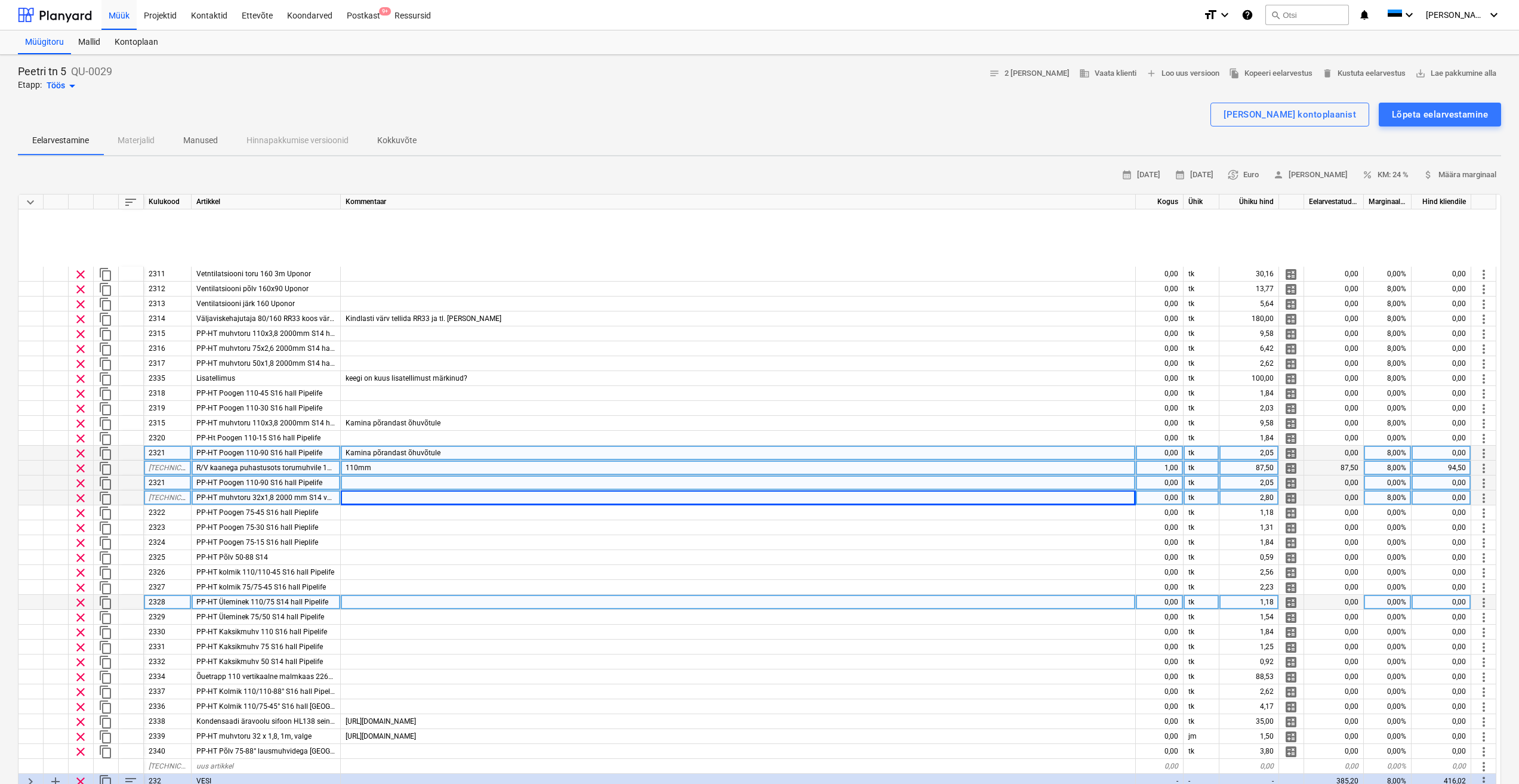
scroll to position [269, 0]
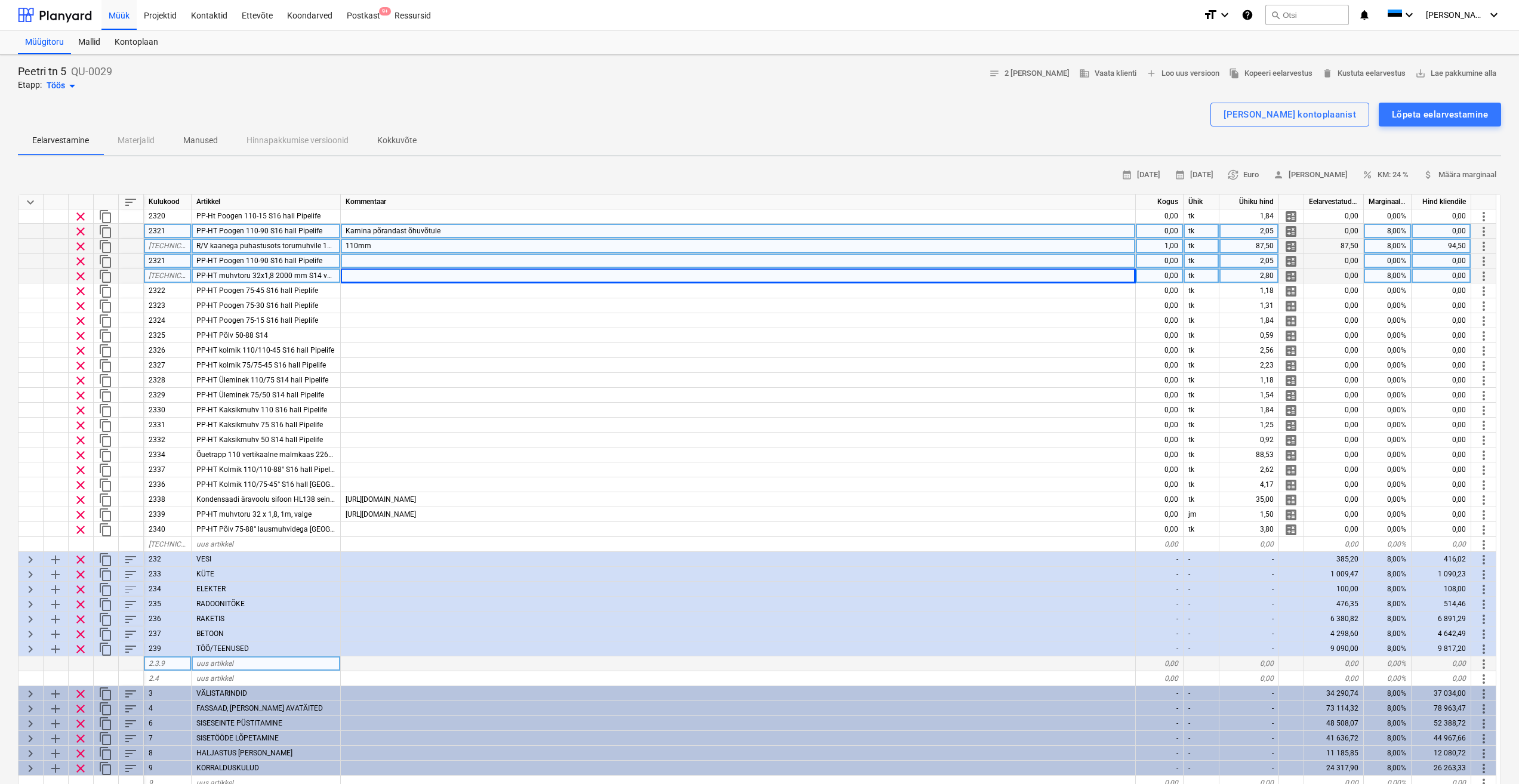
drag, startPoint x: 27, startPoint y: 647, endPoint x: 172, endPoint y: 660, distance: 145.6
click at [27, 647] on span "keyboard_arrow_right" at bounding box center [31, 649] width 14 height 14
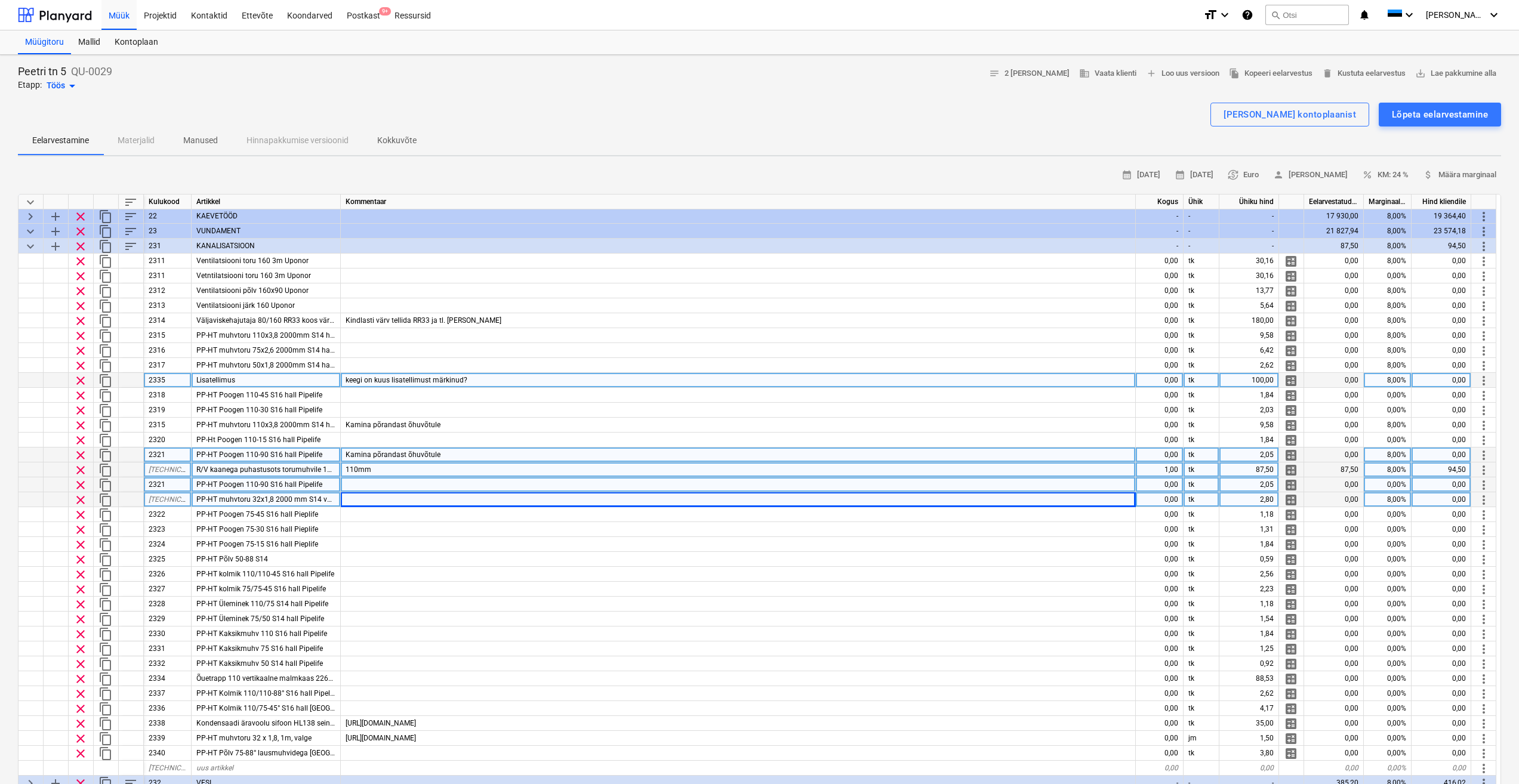
scroll to position [0, 0]
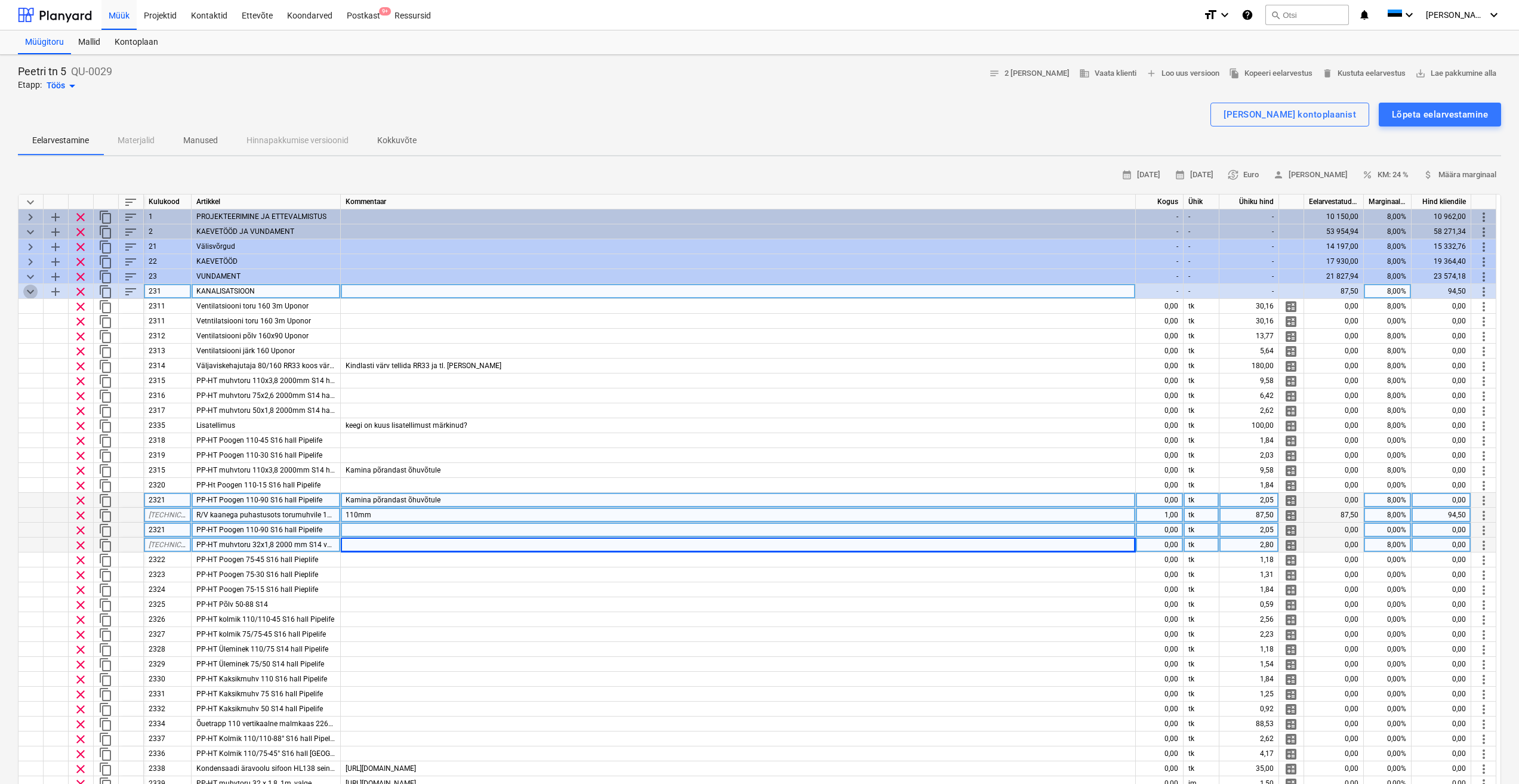
click at [27, 292] on span "keyboard_arrow_down" at bounding box center [31, 292] width 14 height 14
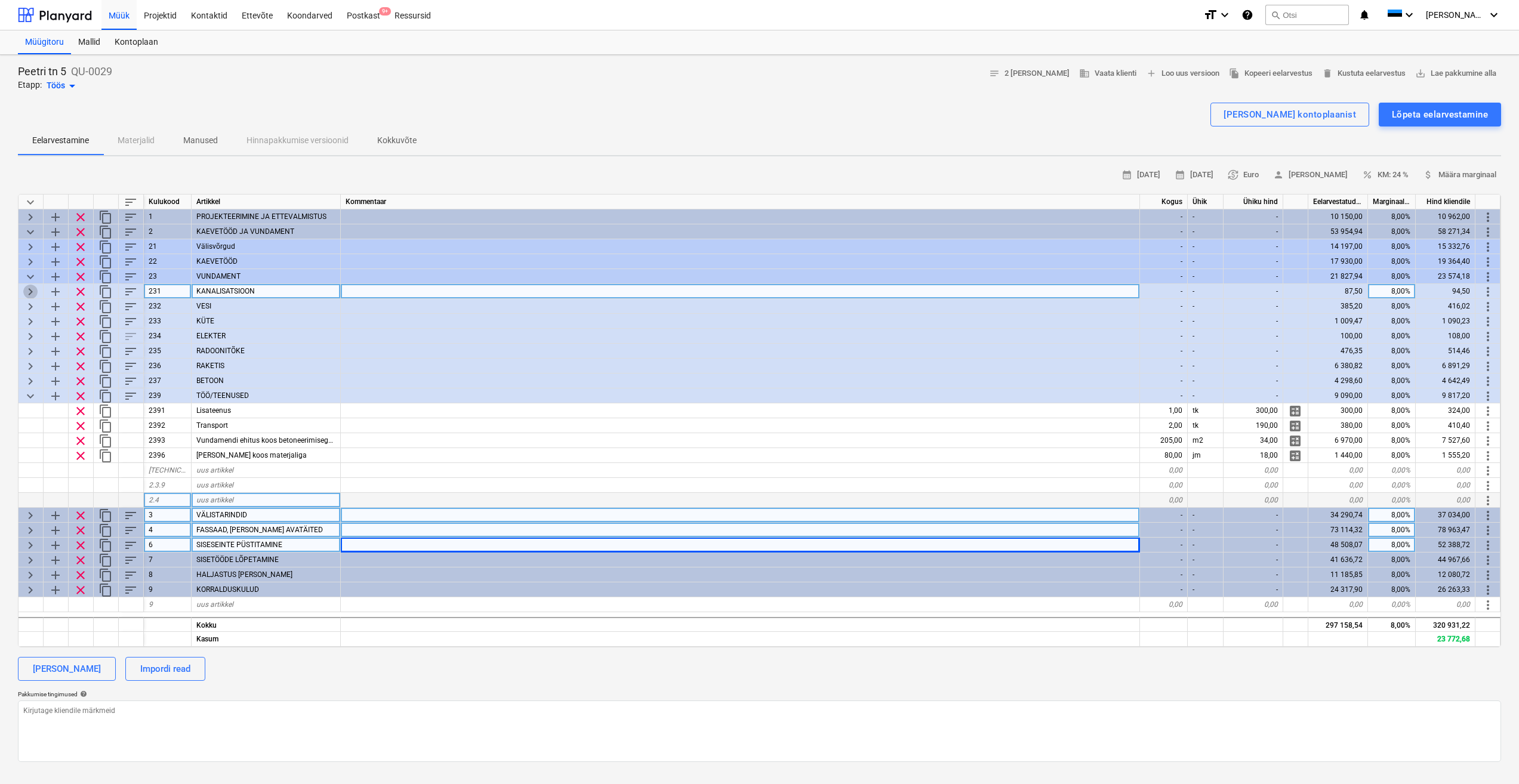
click at [31, 291] on span "keyboard_arrow_right" at bounding box center [31, 292] width 14 height 14
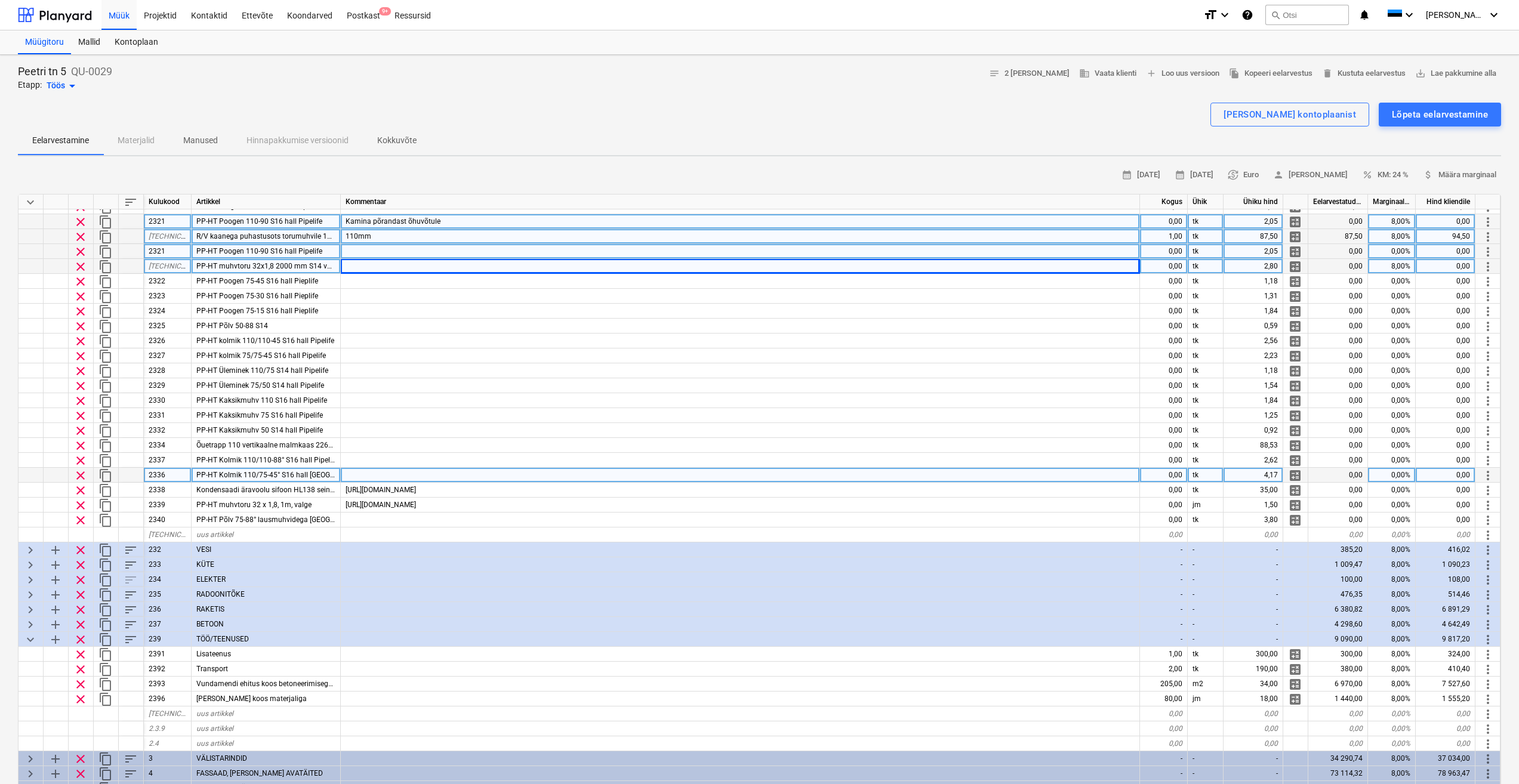
scroll to position [347, 0]
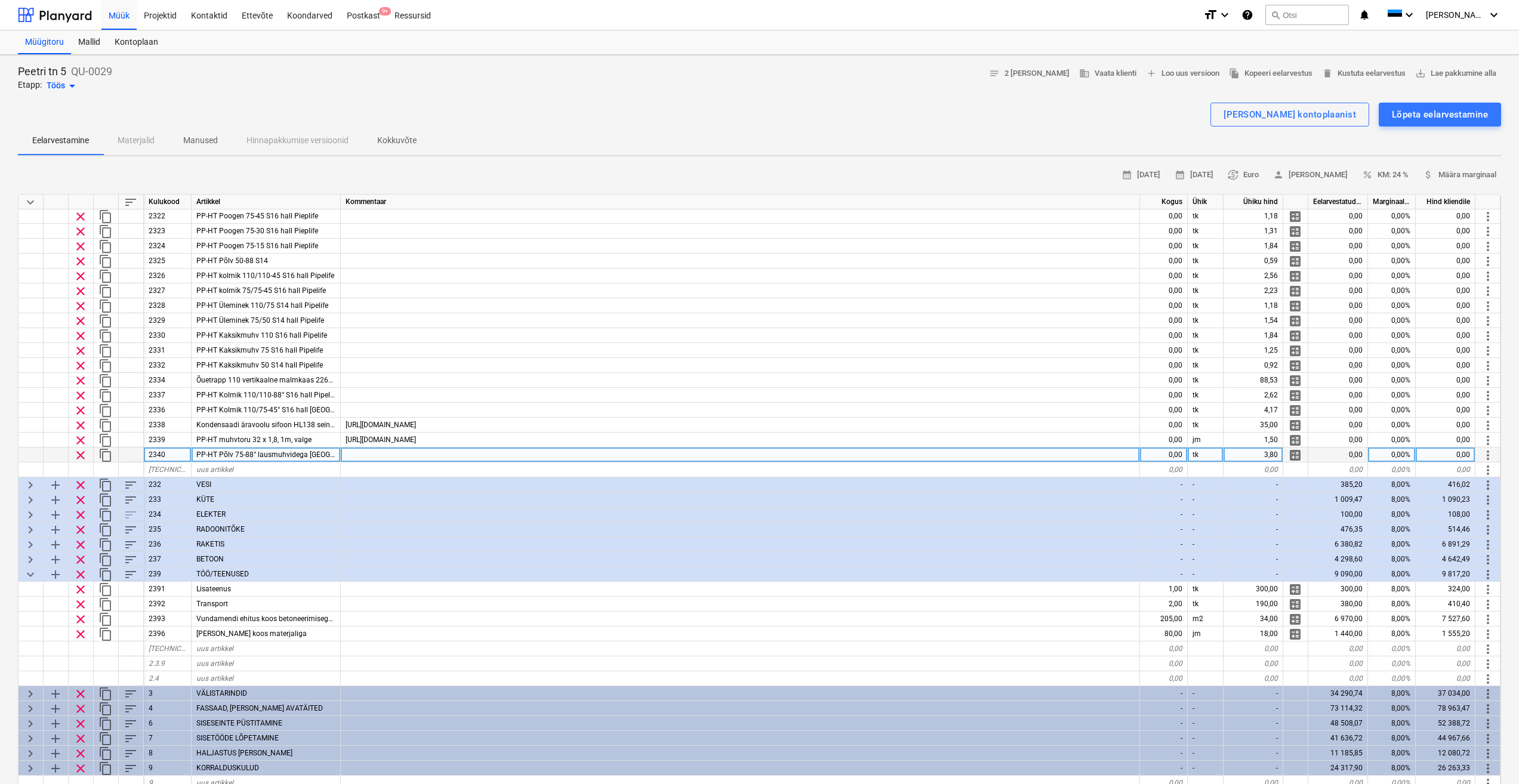
click at [429, 447] on div at bounding box center [740, 454] width 799 height 15
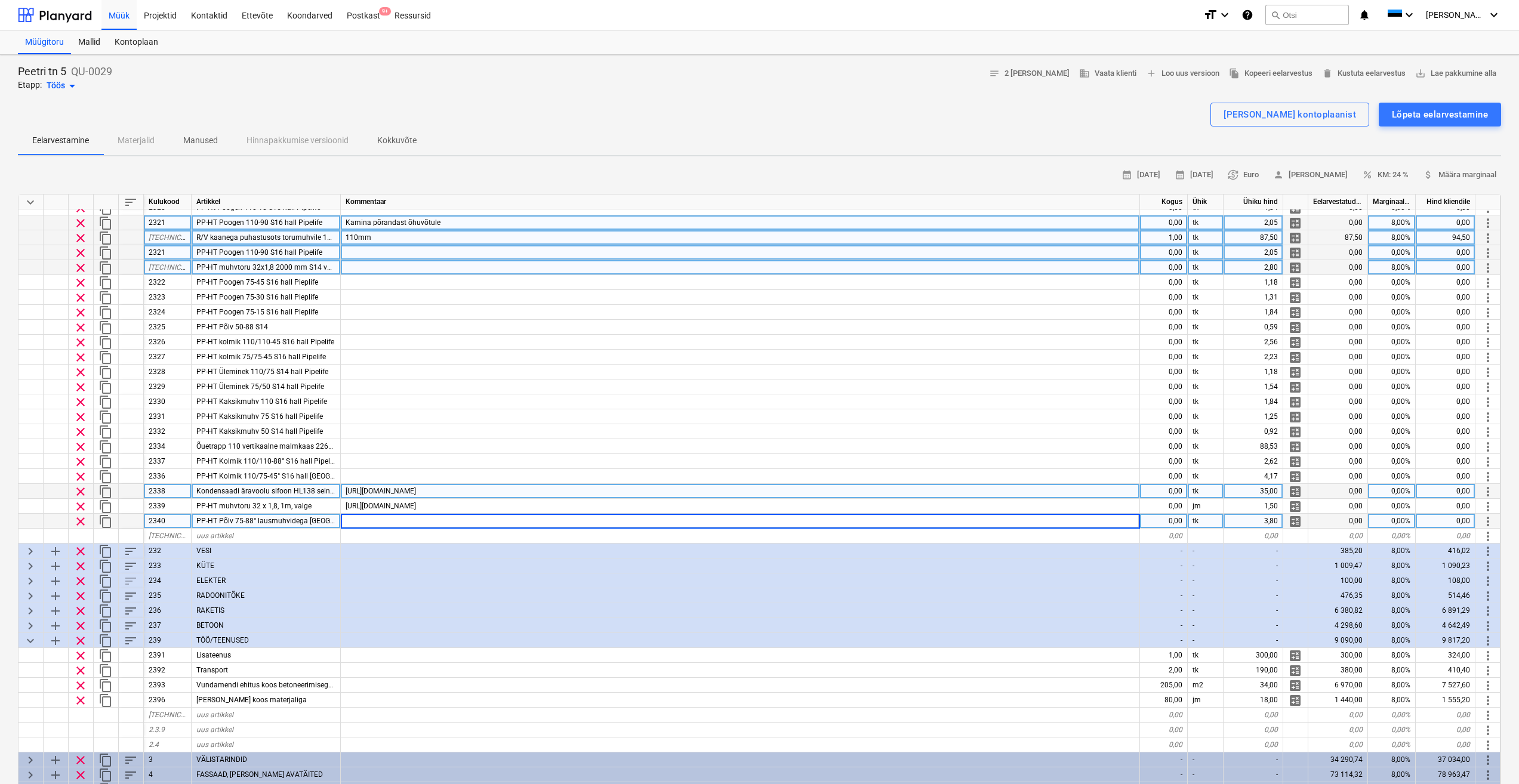
scroll to position [299, 0]
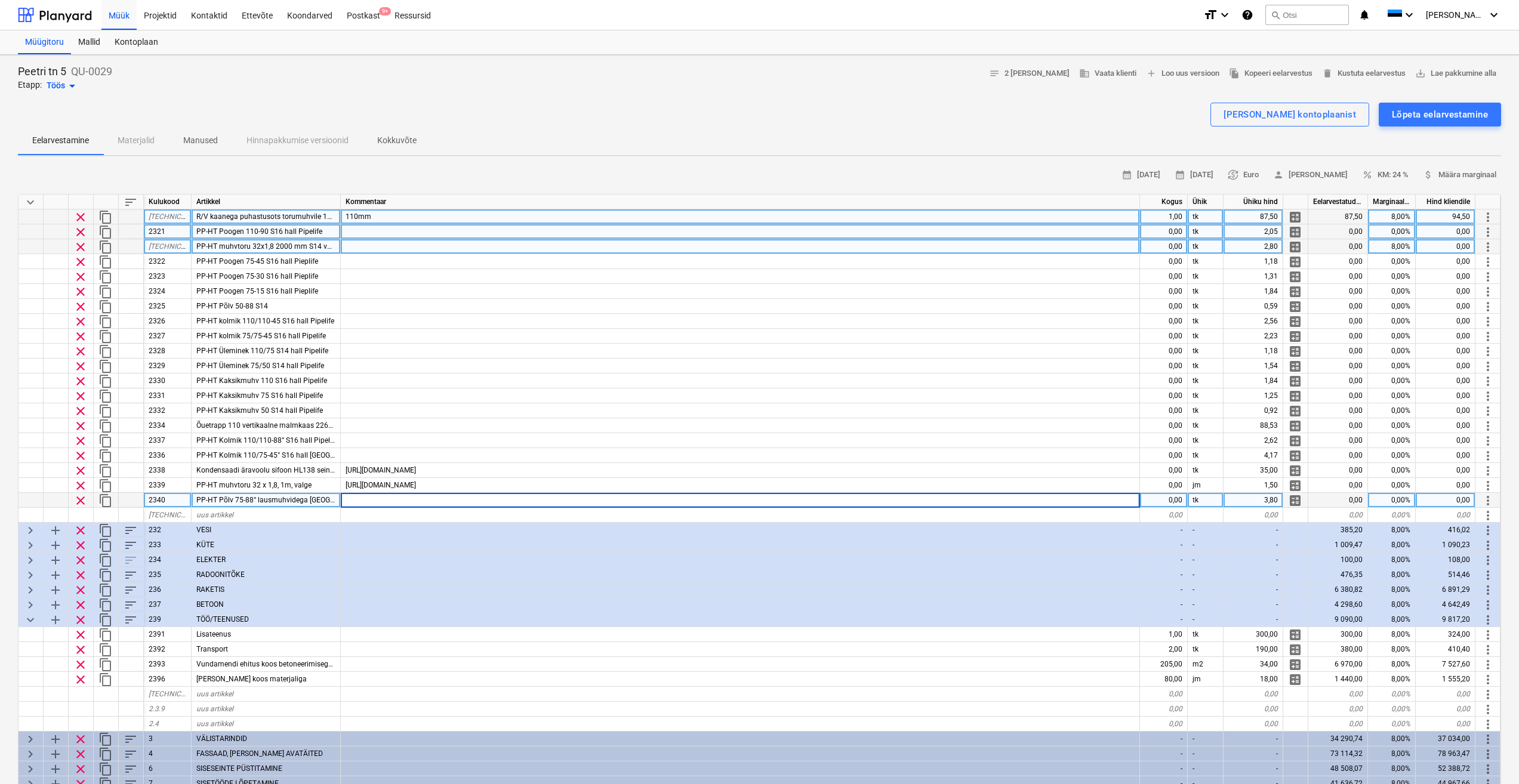
click at [392, 500] on input at bounding box center [740, 499] width 798 height 14
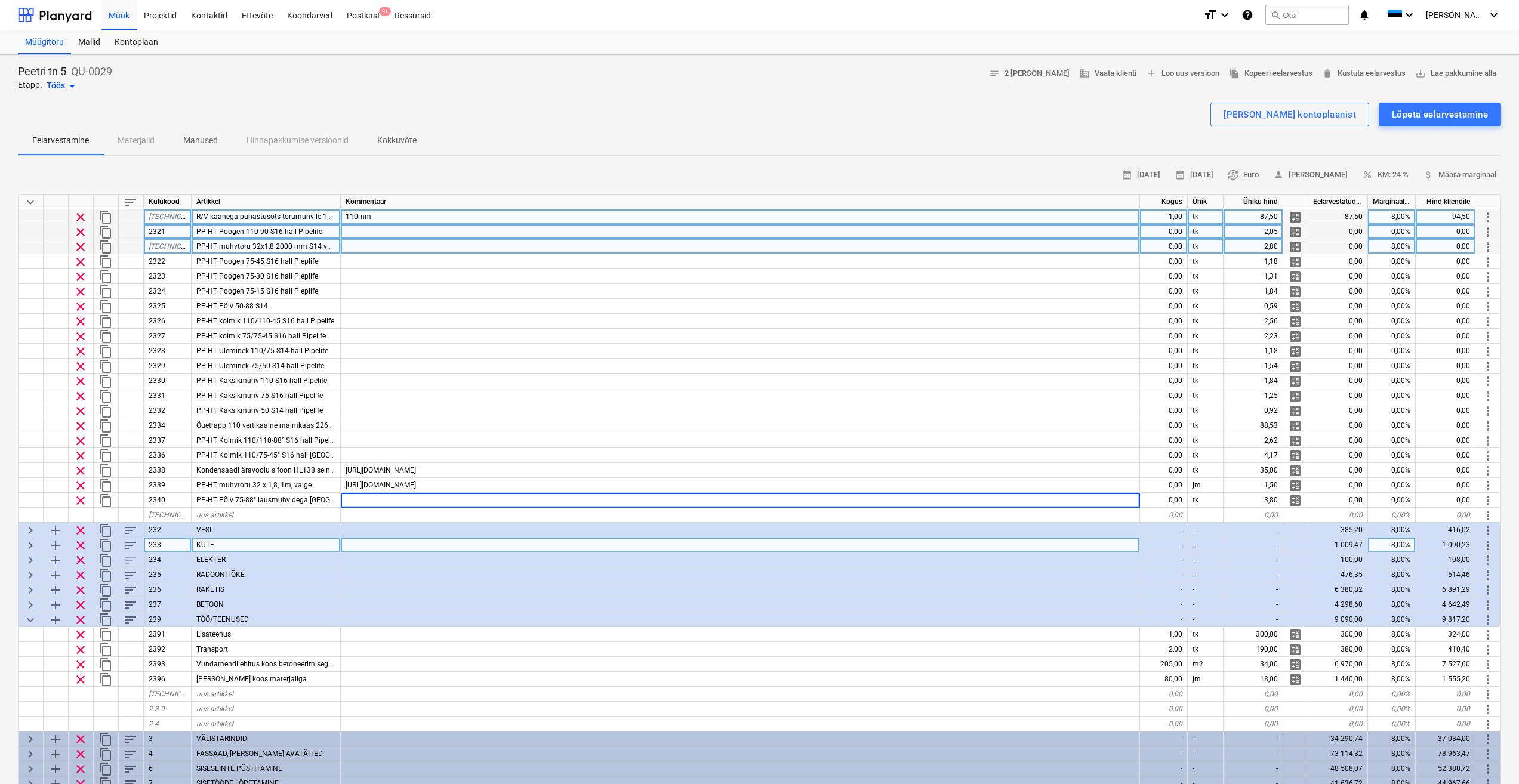
drag, startPoint x: 24, startPoint y: 530, endPoint x: 51, endPoint y: 541, distance: 29.2
click at [25, 530] on span "keyboard_arrow_right" at bounding box center [31, 530] width 14 height 14
type textarea "x"
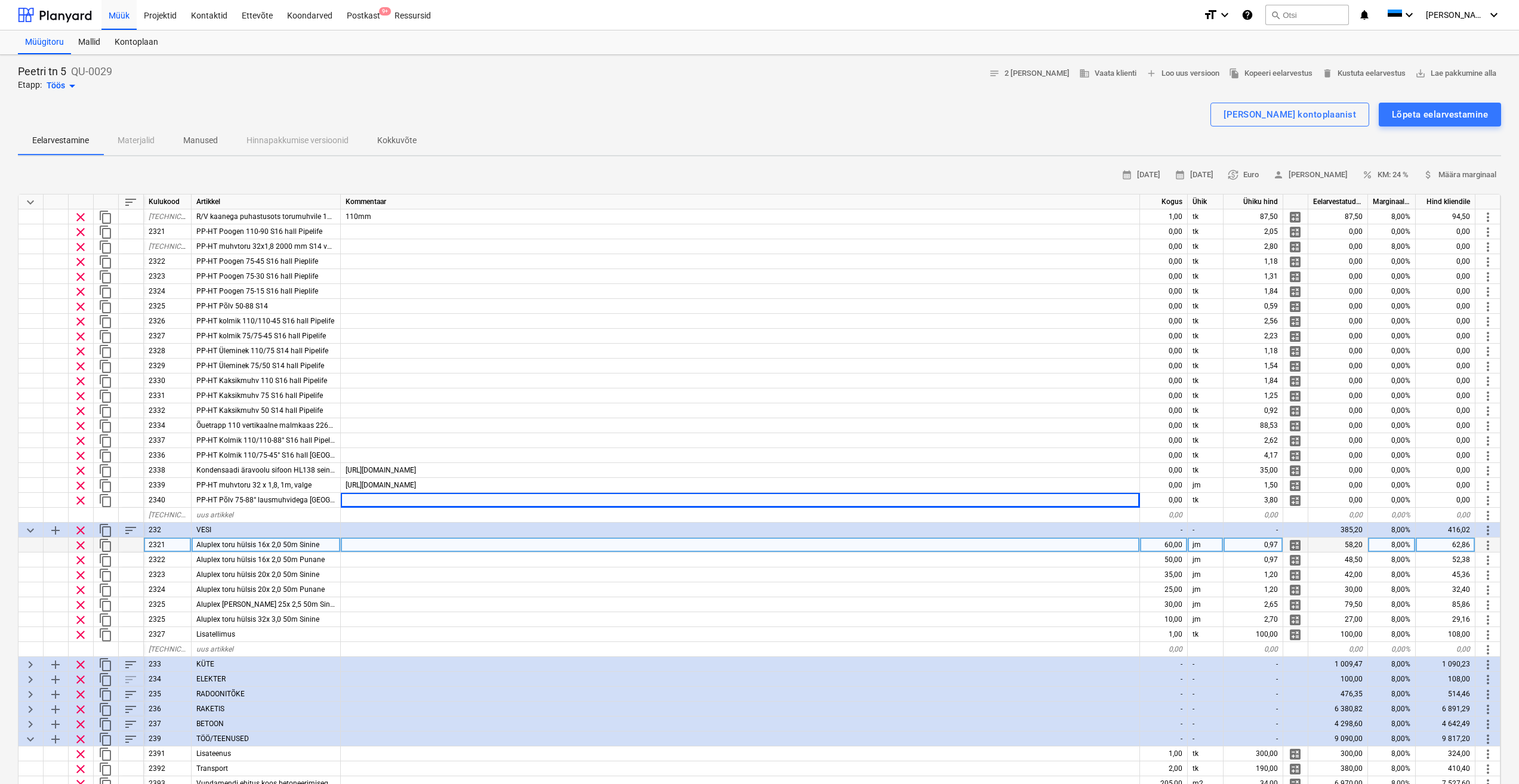
click at [325, 546] on div "Aluplex toru hülsis 16x 2,0 50m Sinine" at bounding box center [266, 545] width 149 height 15
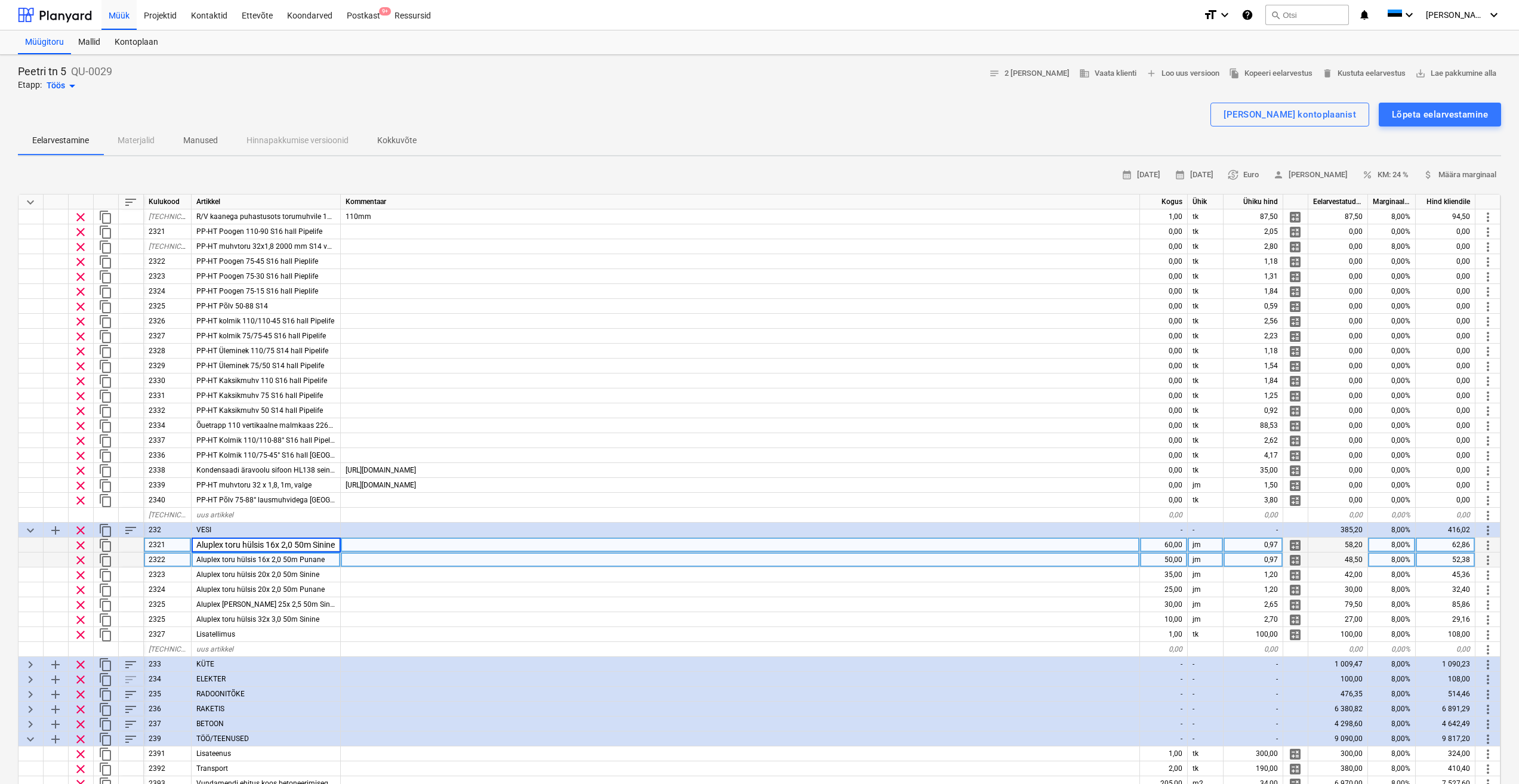
scroll to position [0, 3]
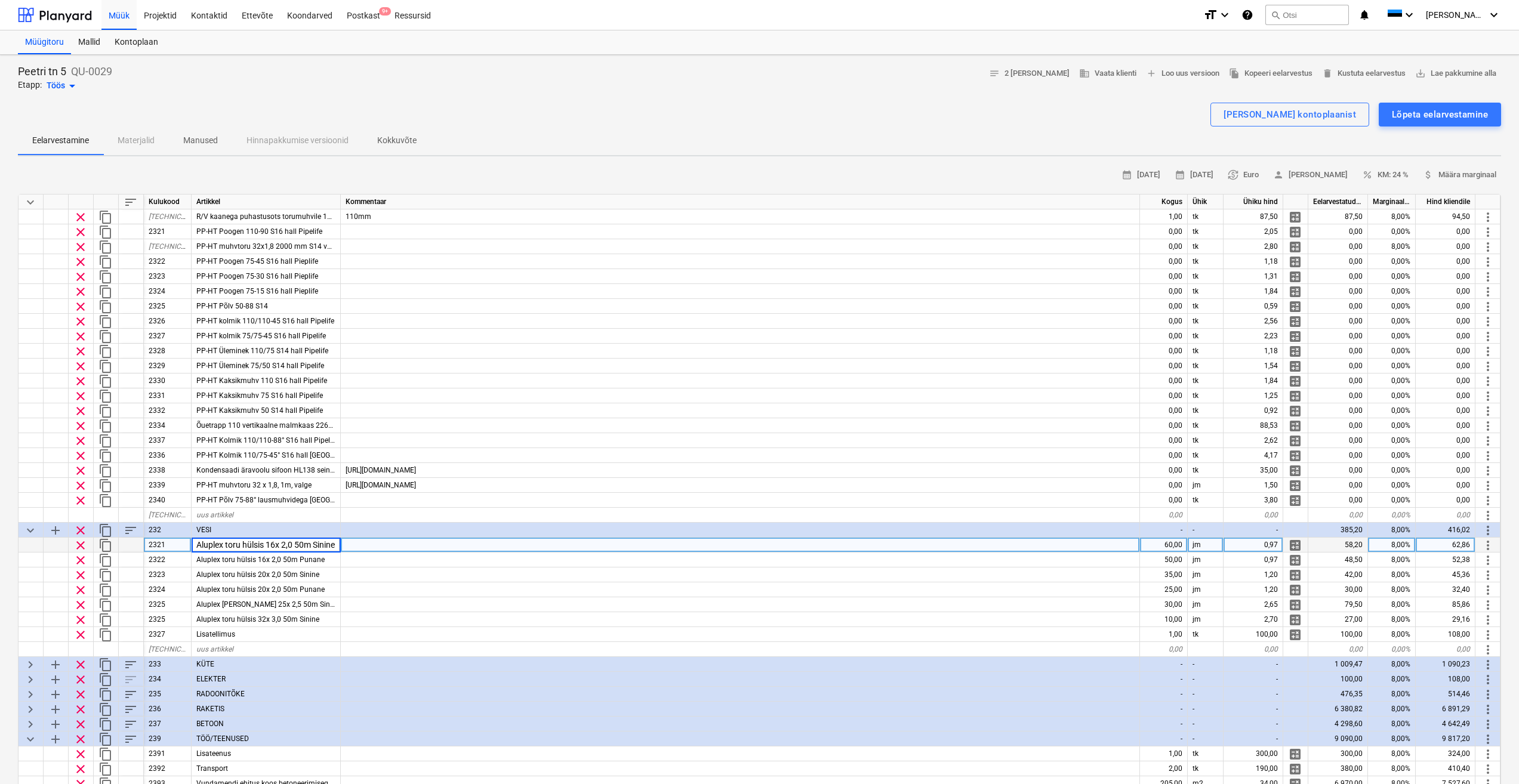
click at [360, 542] on div at bounding box center [740, 545] width 799 height 15
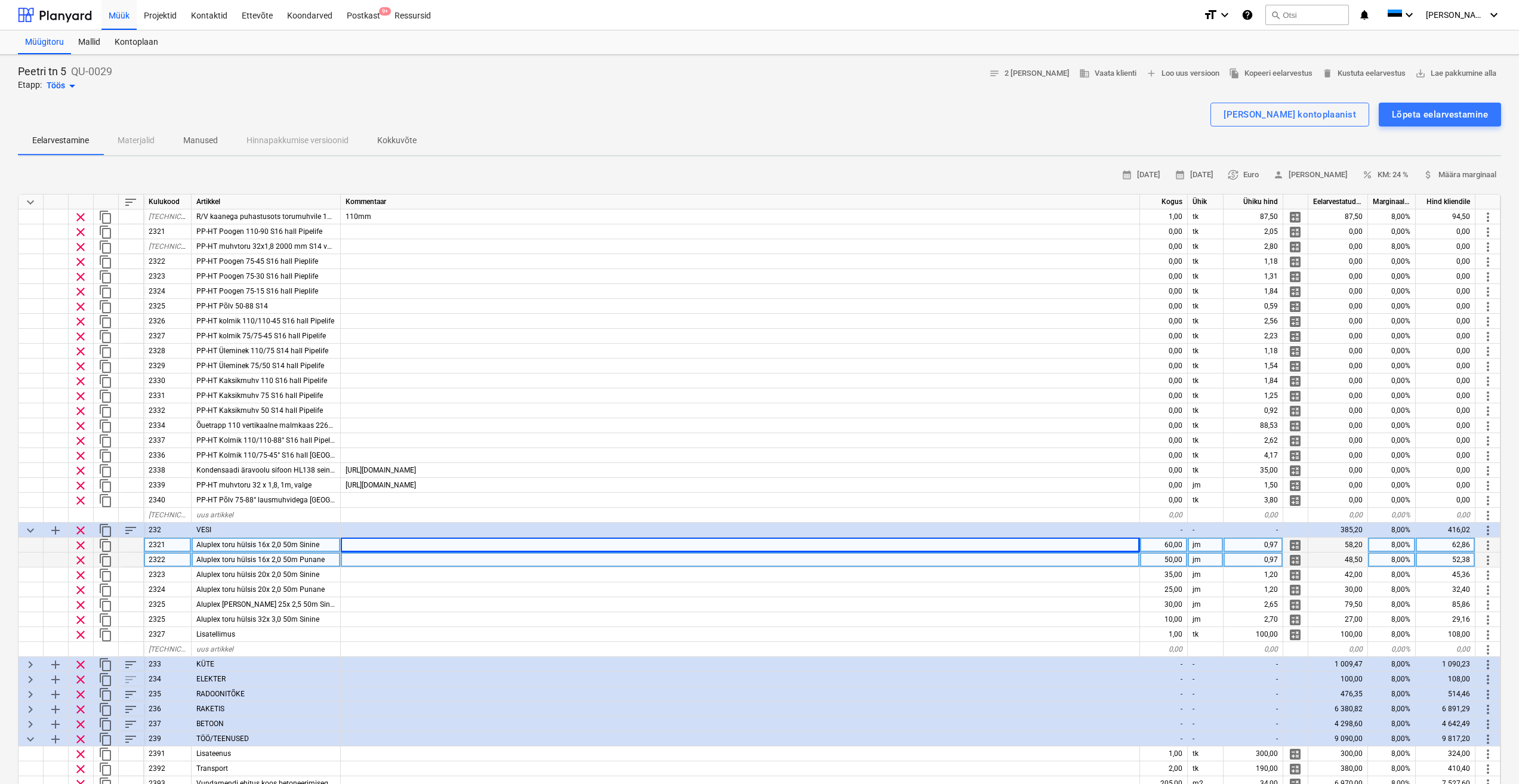
click at [382, 560] on div at bounding box center [740, 560] width 799 height 15
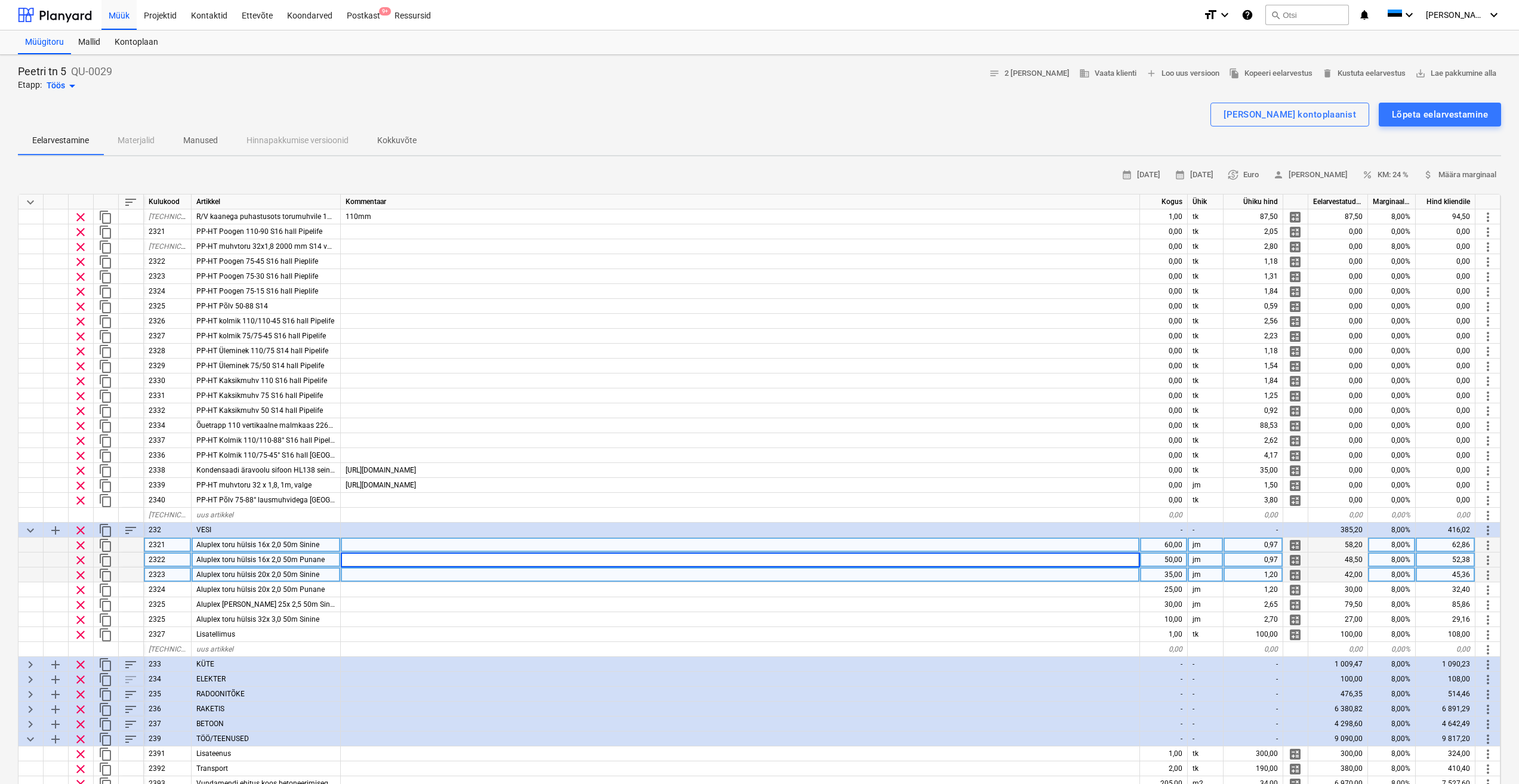
click at [362, 576] on div at bounding box center [740, 574] width 799 height 15
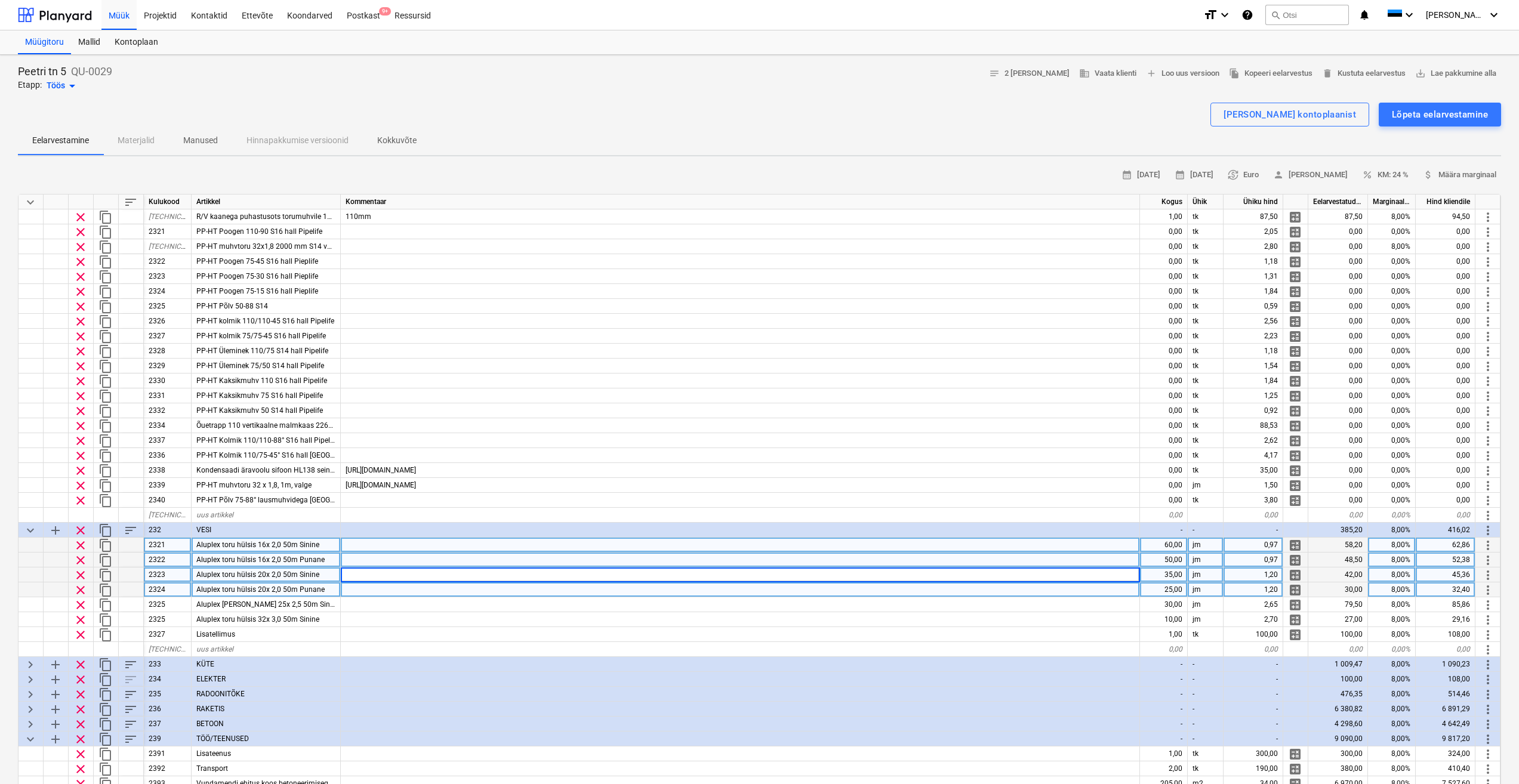
click at [361, 595] on div at bounding box center [740, 589] width 799 height 15
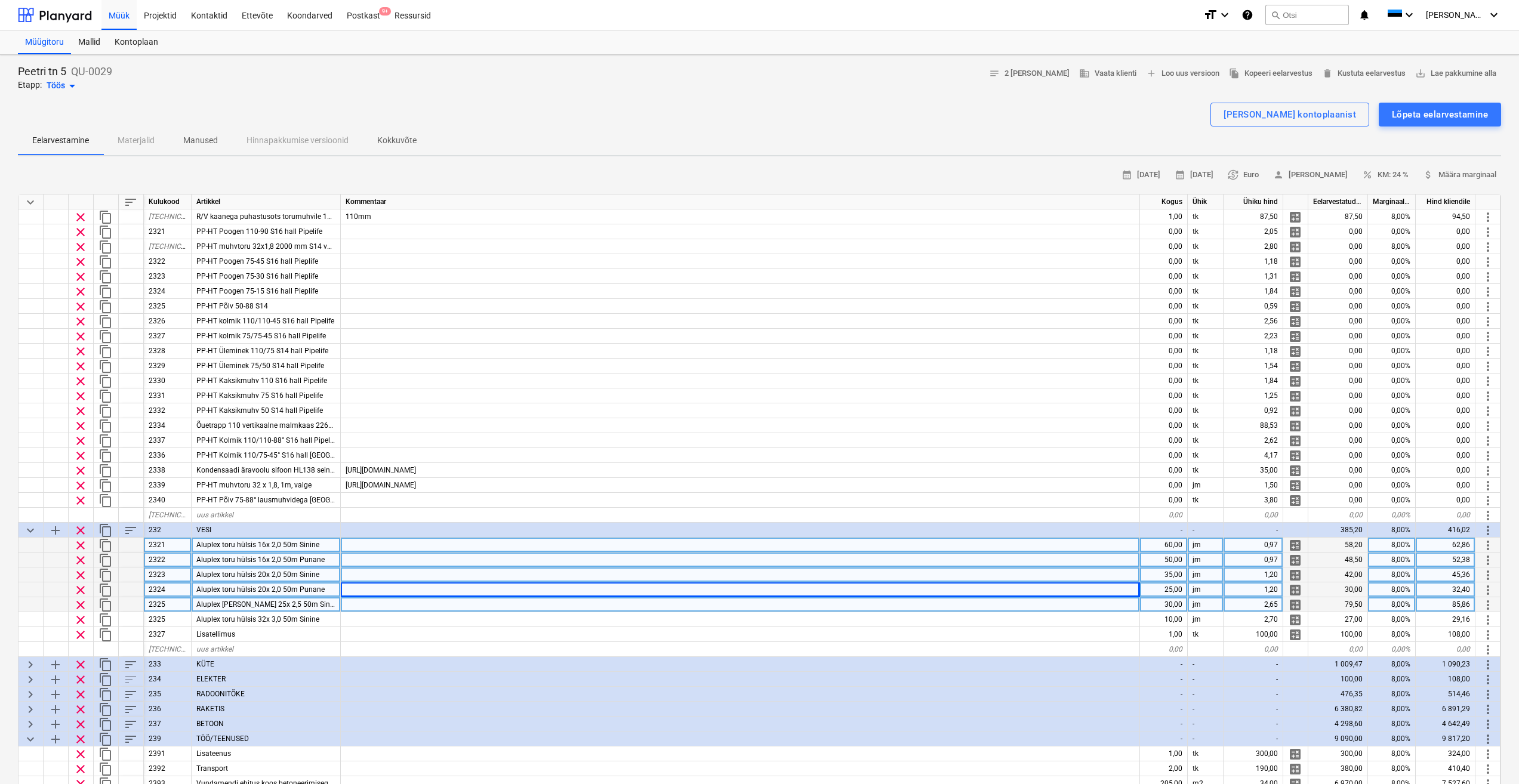
click at [362, 608] on div at bounding box center [740, 604] width 799 height 15
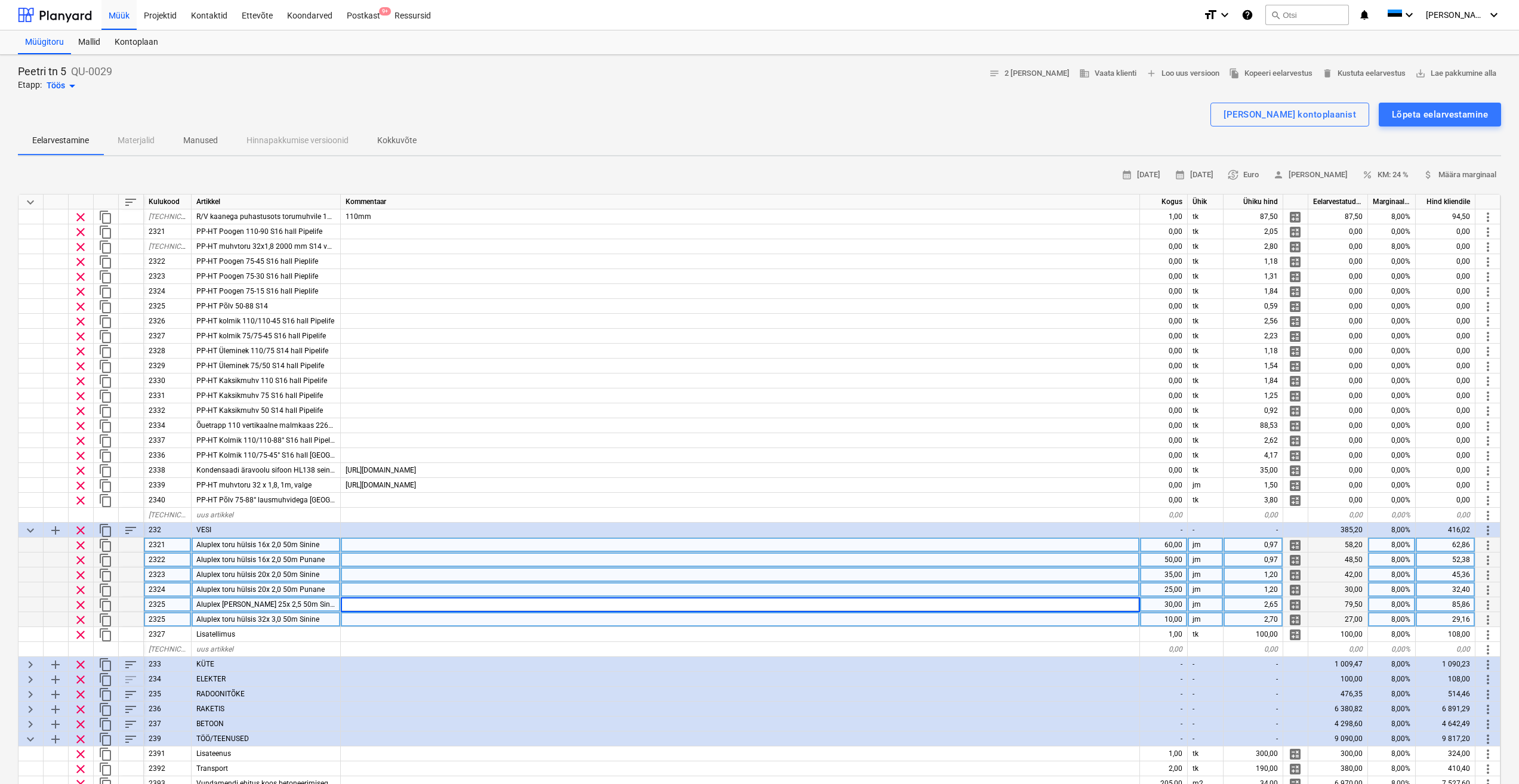
click at [362, 621] on div at bounding box center [740, 619] width 799 height 15
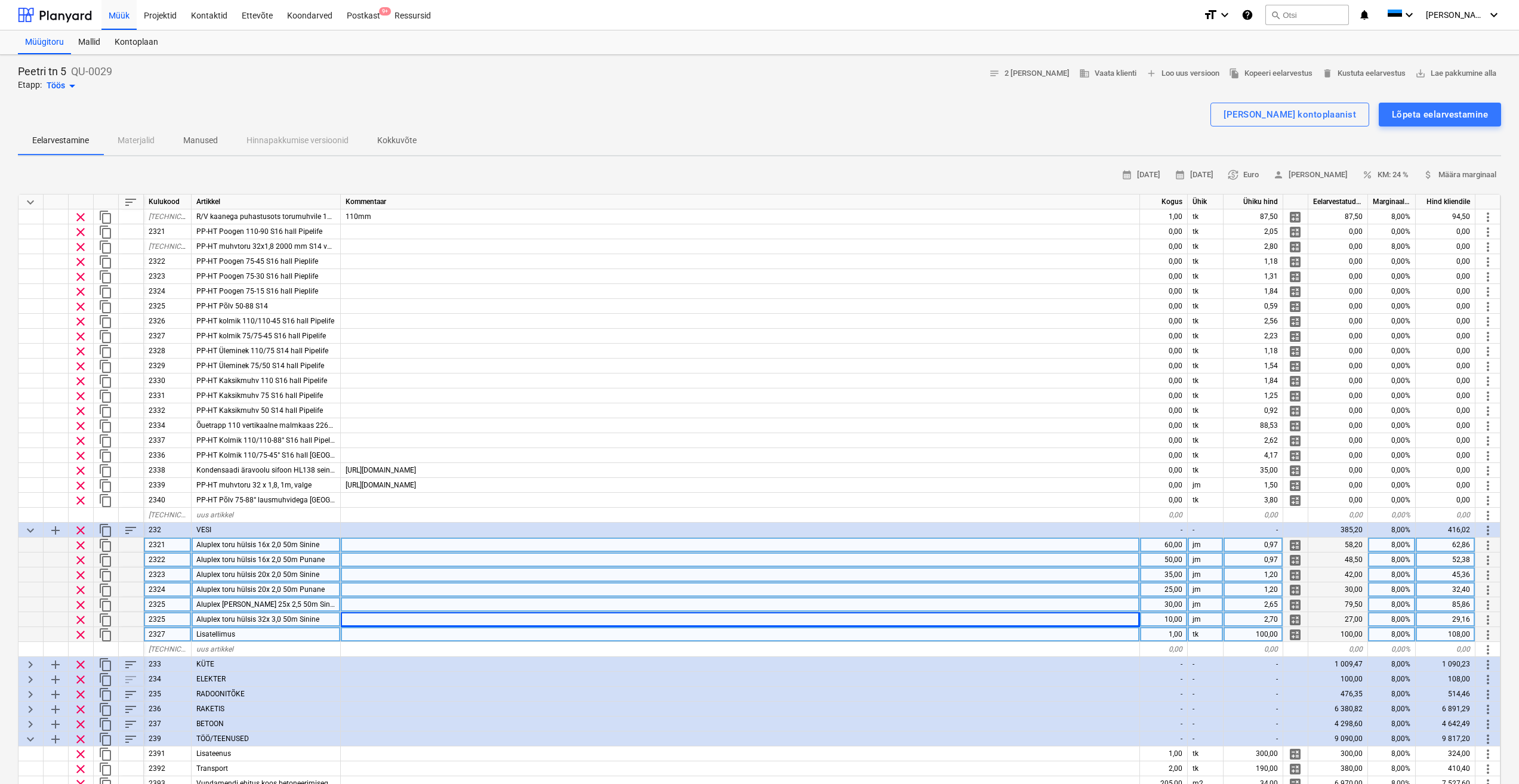
click at [352, 634] on div at bounding box center [740, 634] width 799 height 15
click at [372, 550] on div at bounding box center [740, 545] width 799 height 15
